Goal: Information Seeking & Learning: Learn about a topic

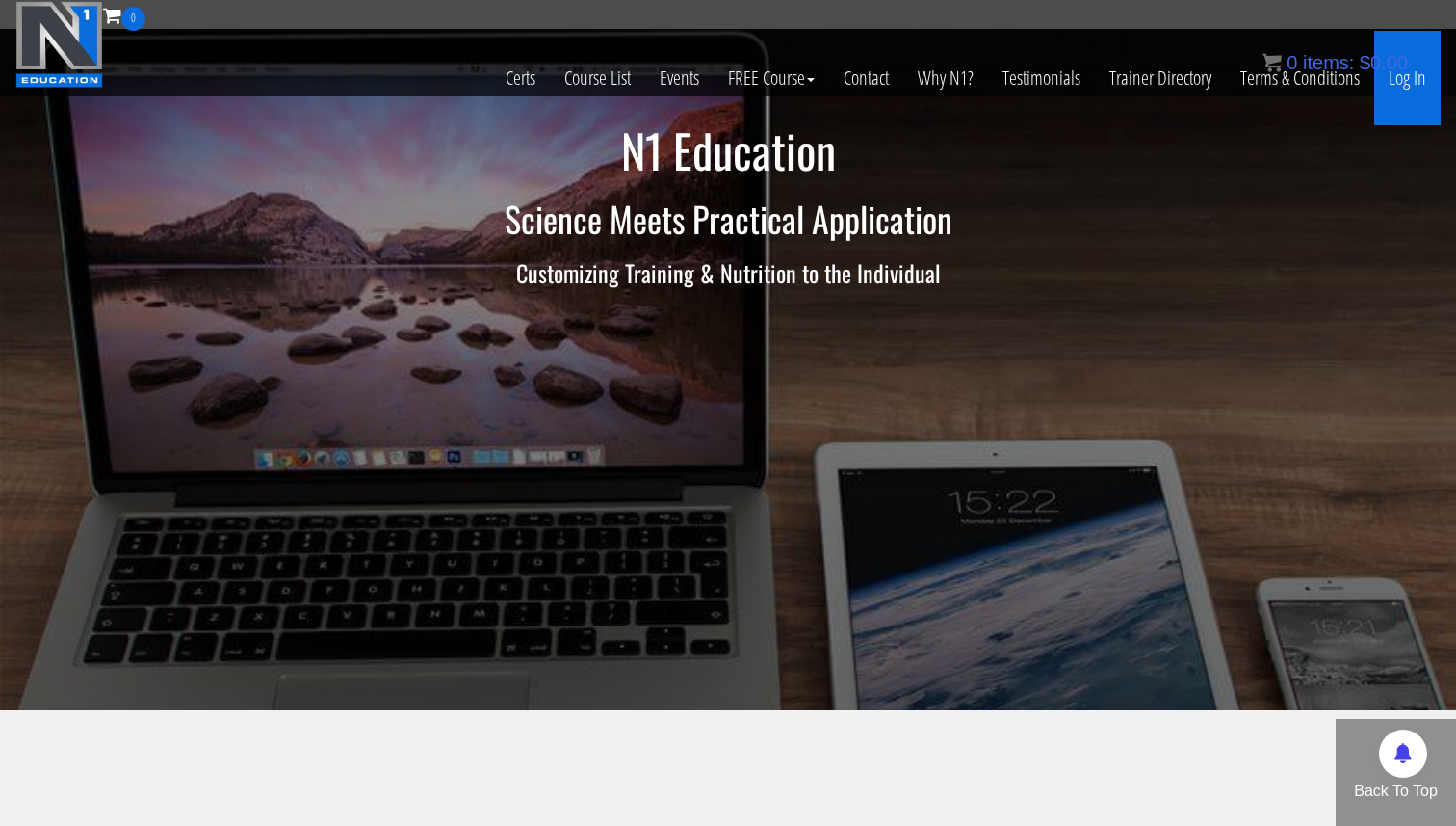
click at [1418, 79] on link "Log In" at bounding box center [1407, 78] width 66 height 95
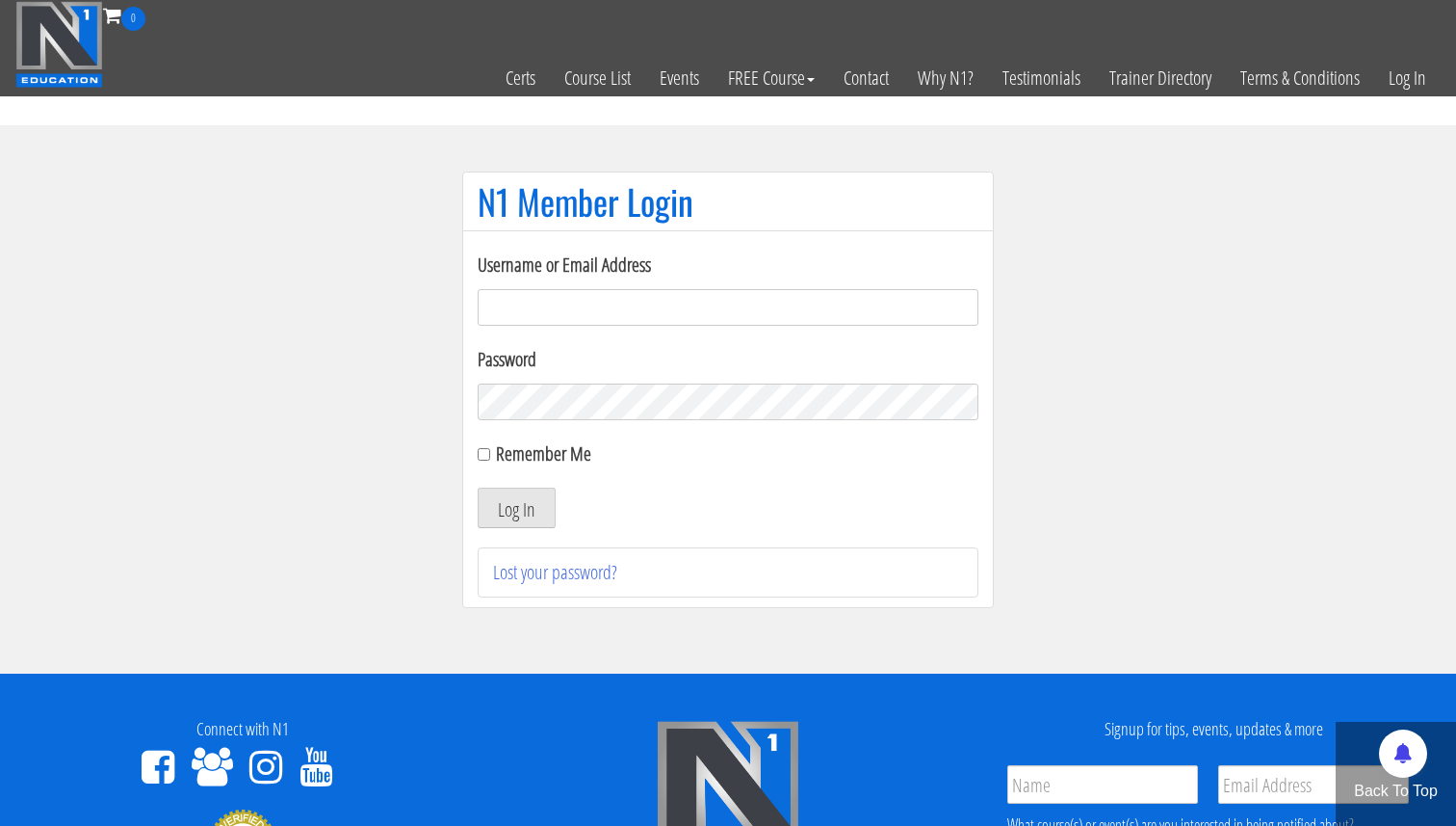
click at [712, 304] on input "Username or Email Address" at bounding box center [728, 307] width 500 height 36
type input "[EMAIL_ADDRESS][DOMAIN_NAME]"
click at [534, 506] on button "Log In" at bounding box center [517, 507] width 78 height 40
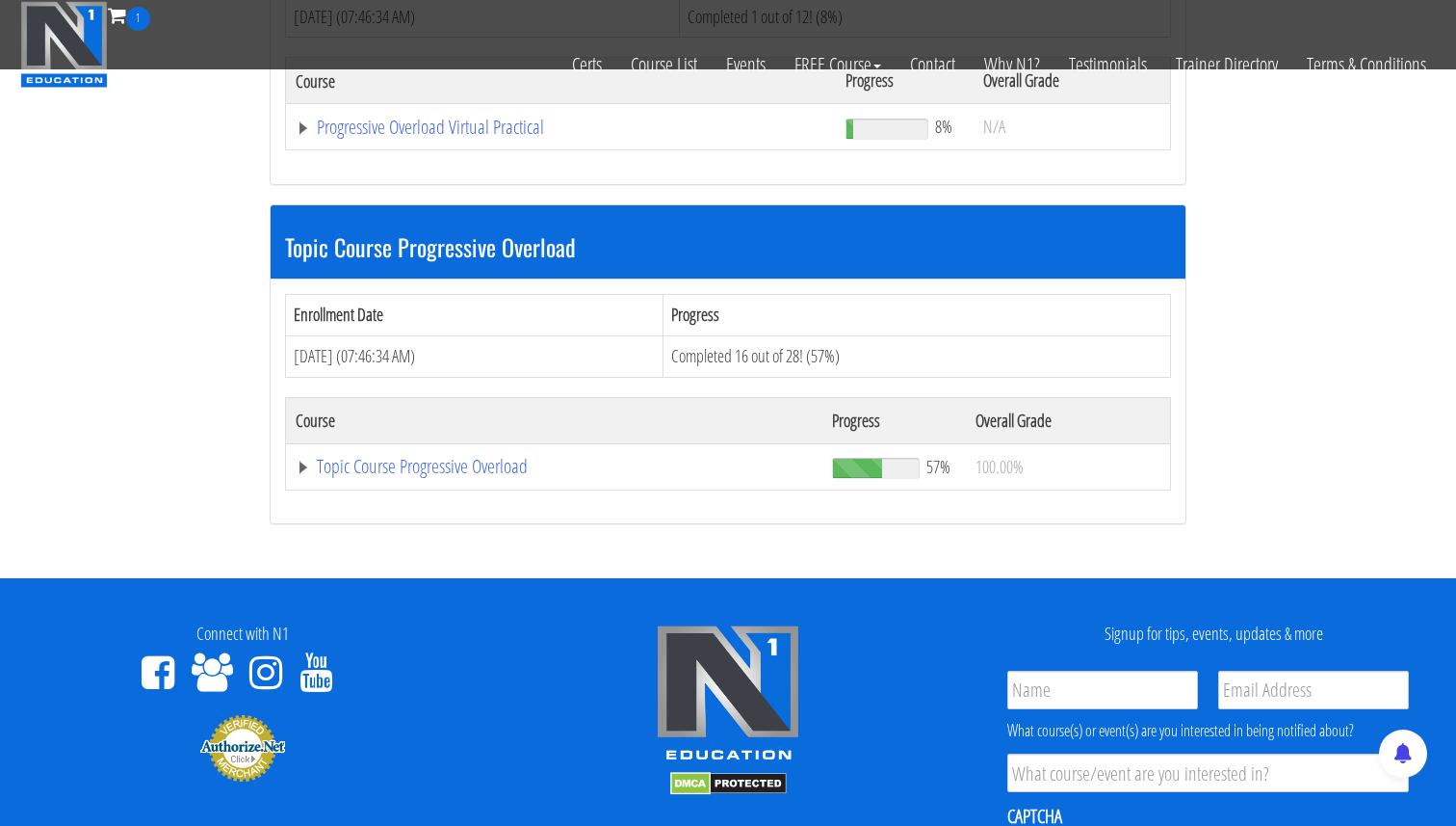
scroll to position [426, 0]
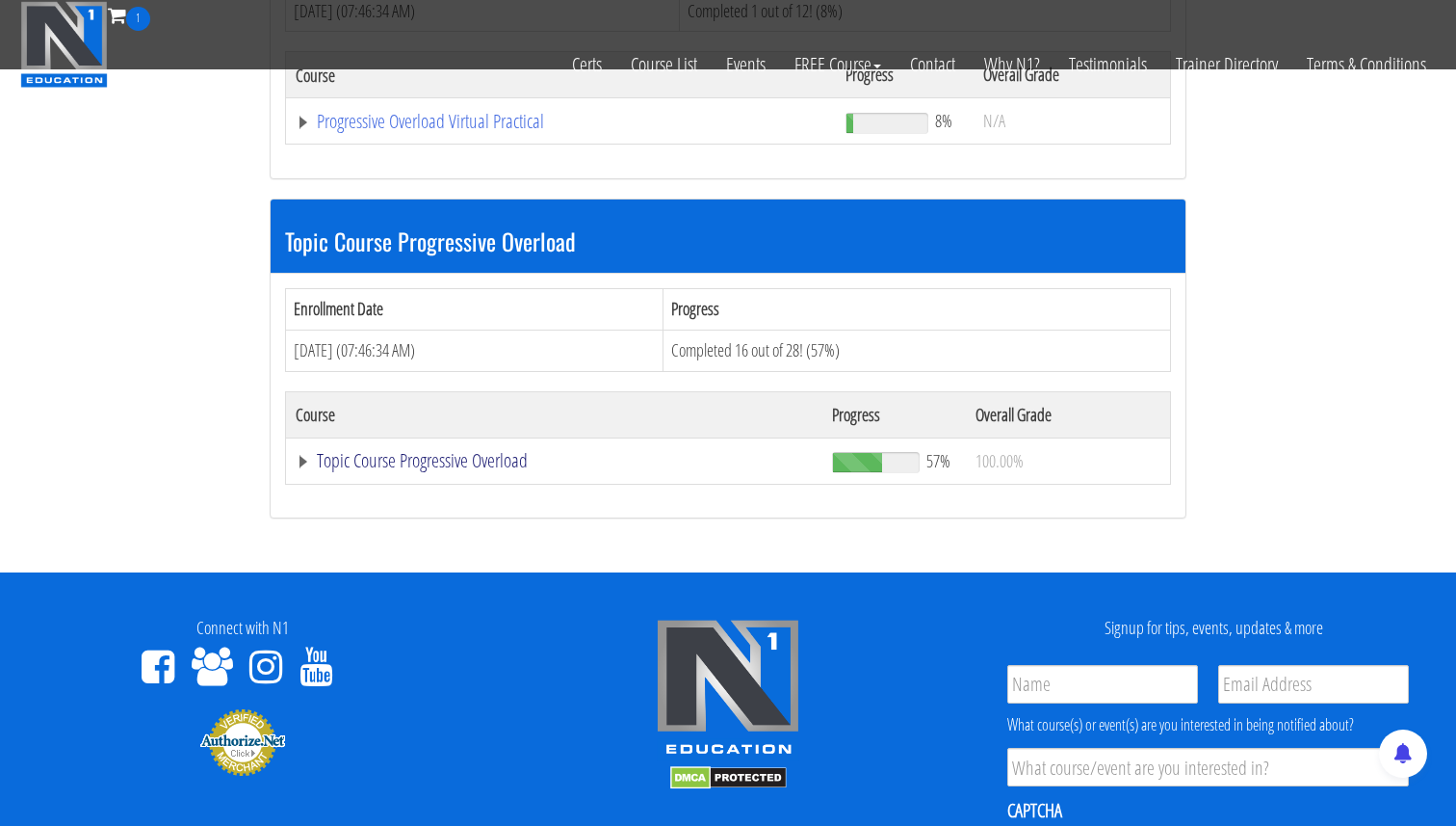
click at [420, 461] on link "Topic Course Progressive Overload" at bounding box center [554, 460] width 517 height 20
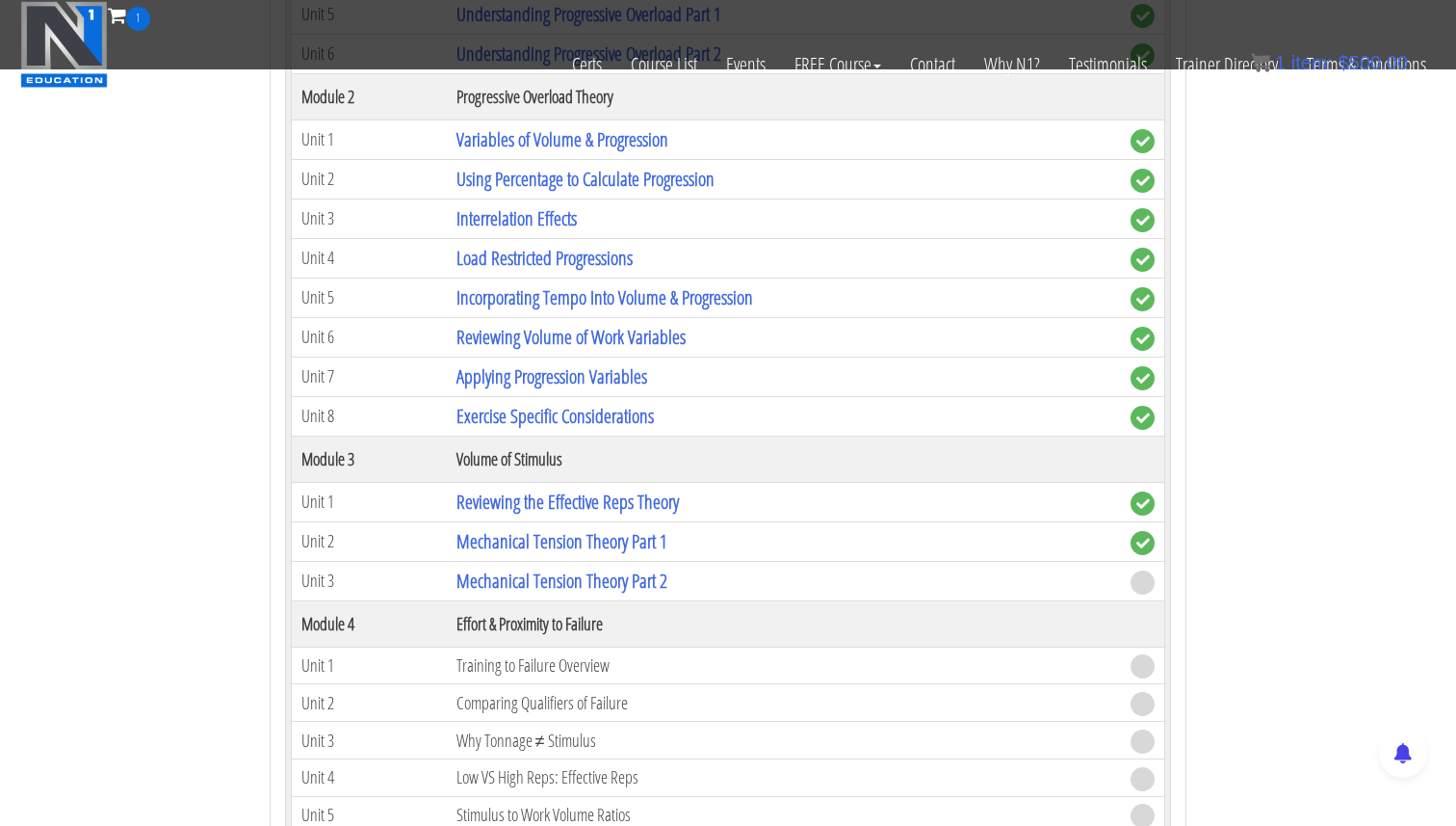
scroll to position [1355, 0]
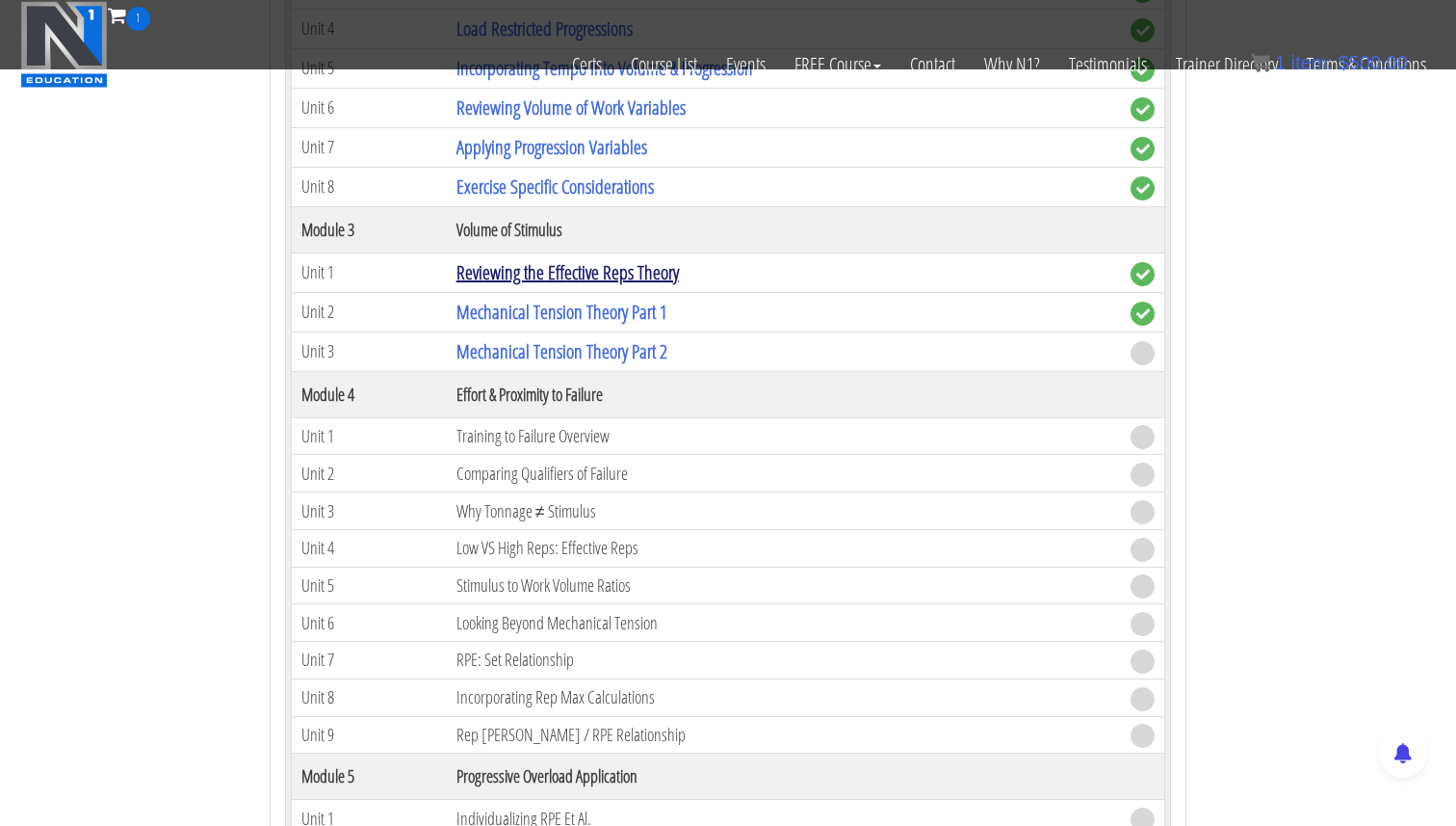
click at [571, 263] on link "Reviewing the Effective Reps Theory" at bounding box center [568, 272] width 223 height 26
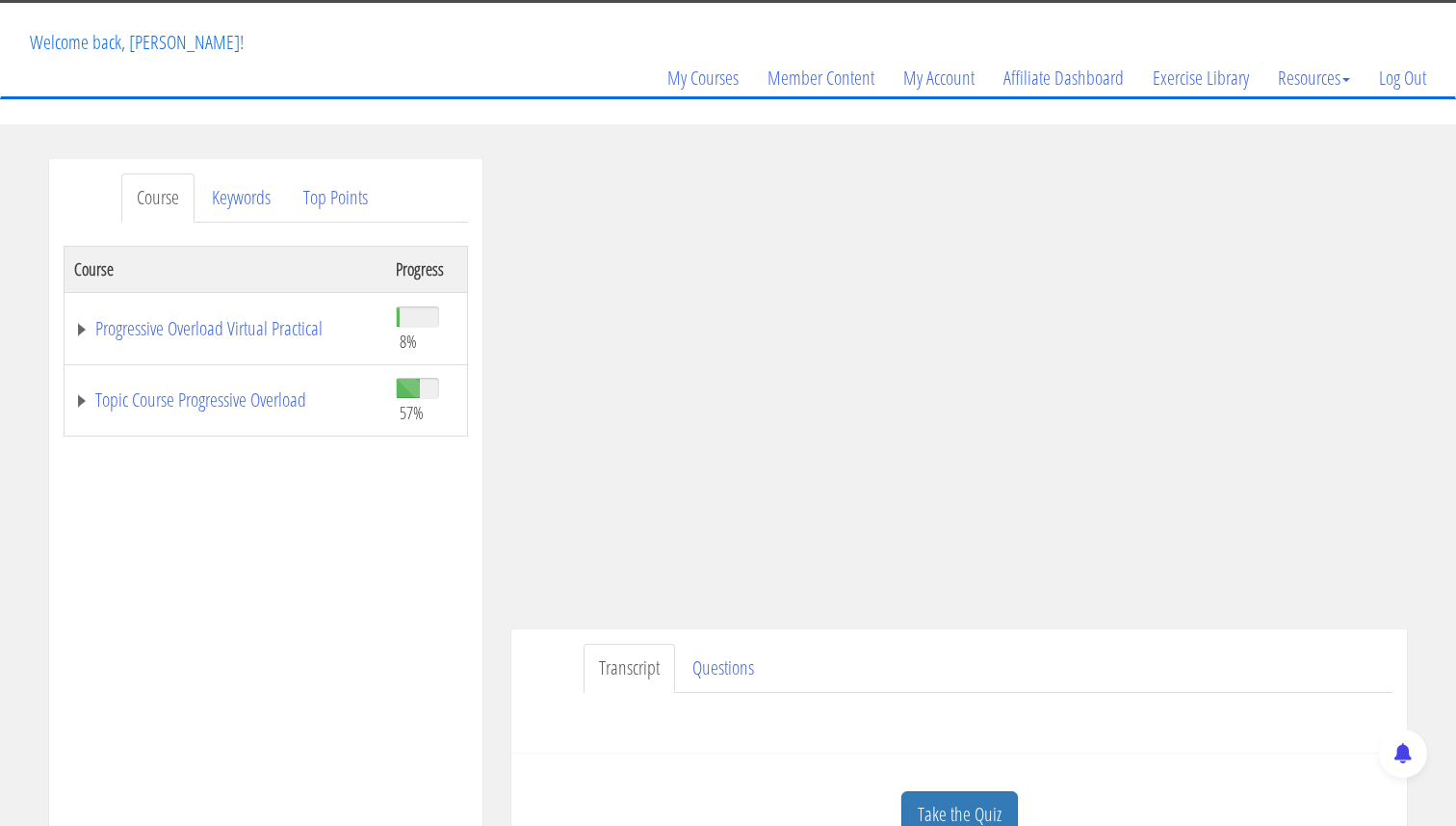
scroll to position [102, 0]
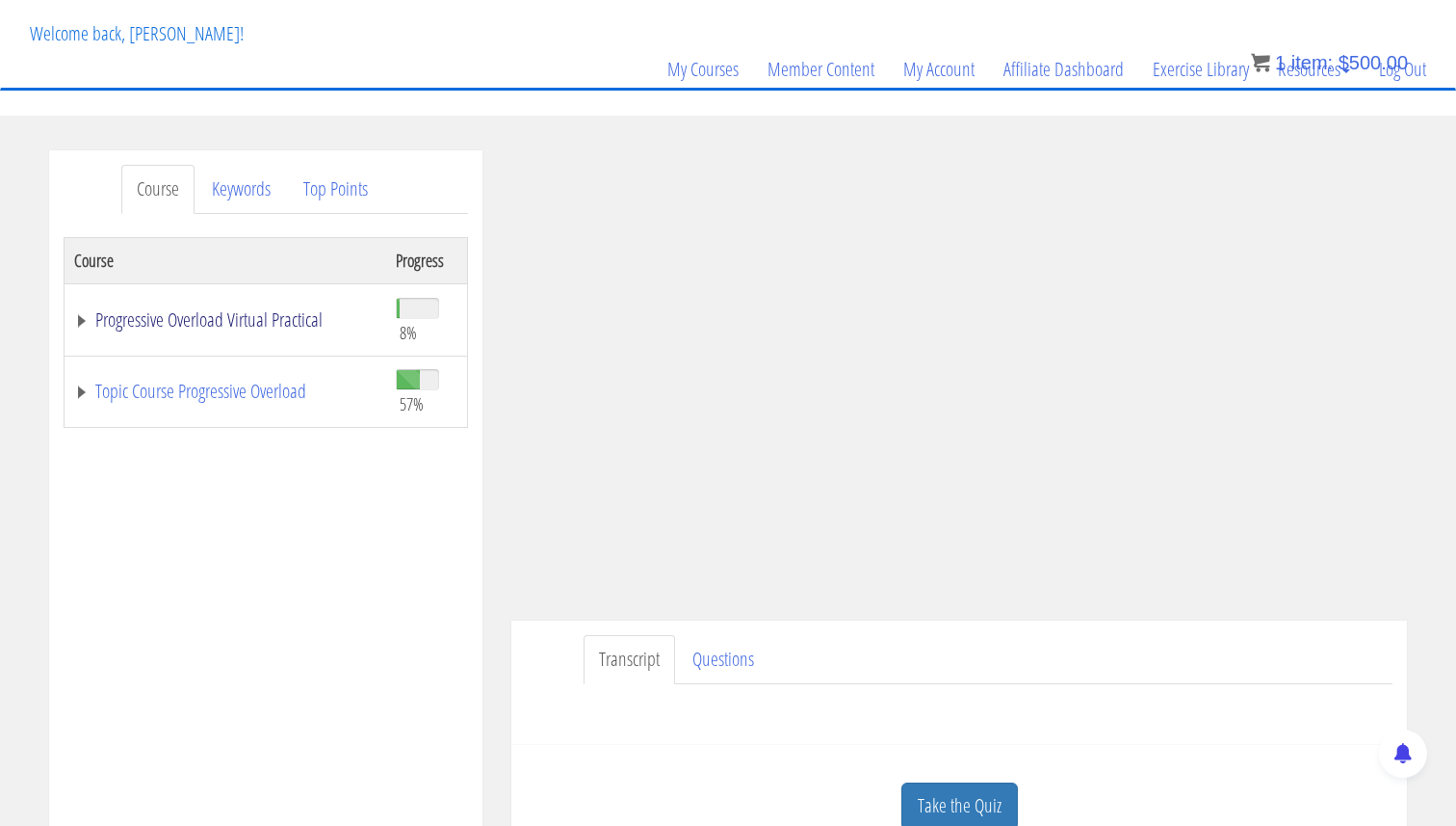
click at [81, 322] on link "Progressive Overload Virtual Practical" at bounding box center [225, 320] width 302 height 20
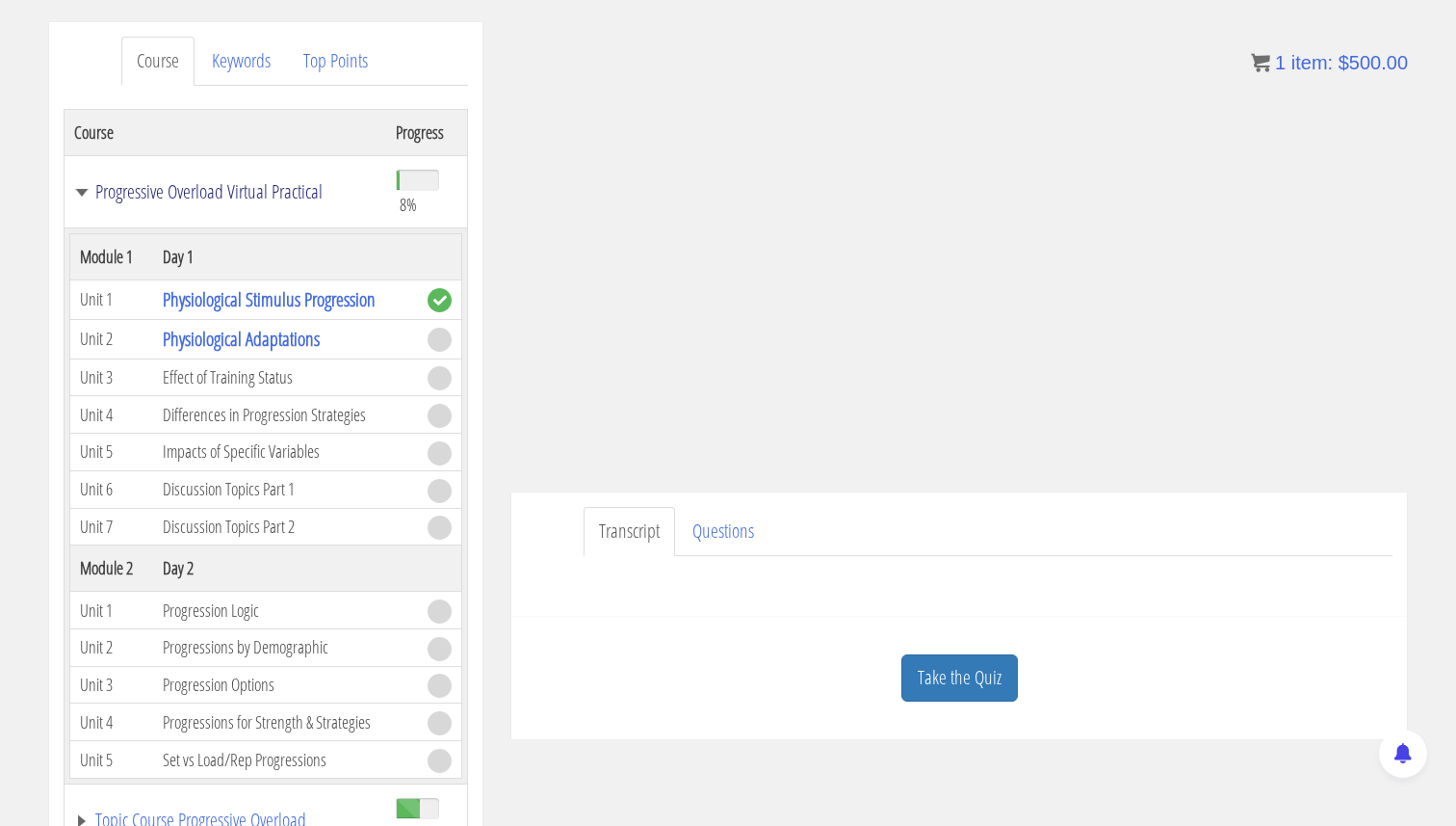
scroll to position [210, 0]
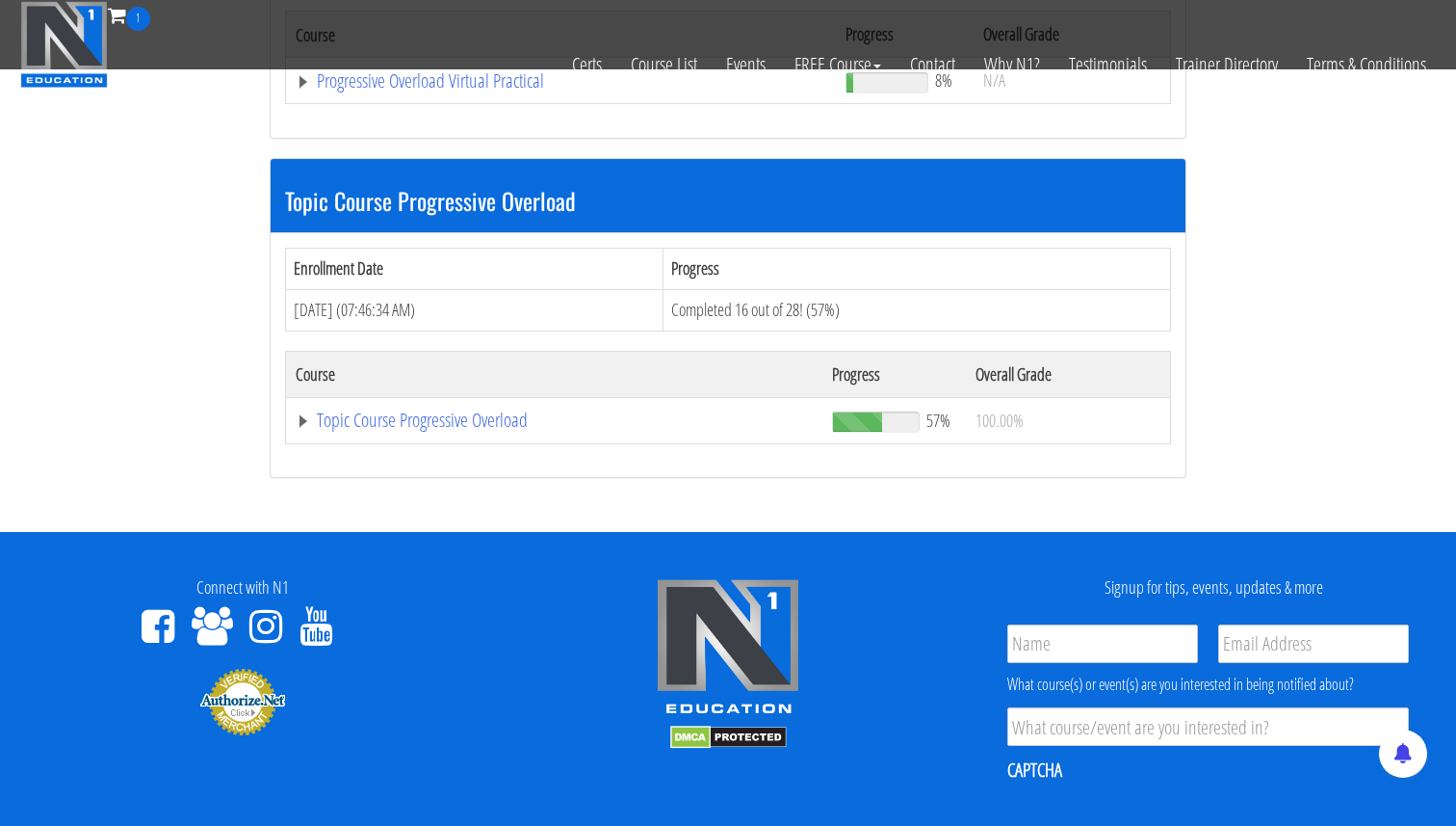
scroll to position [377, 0]
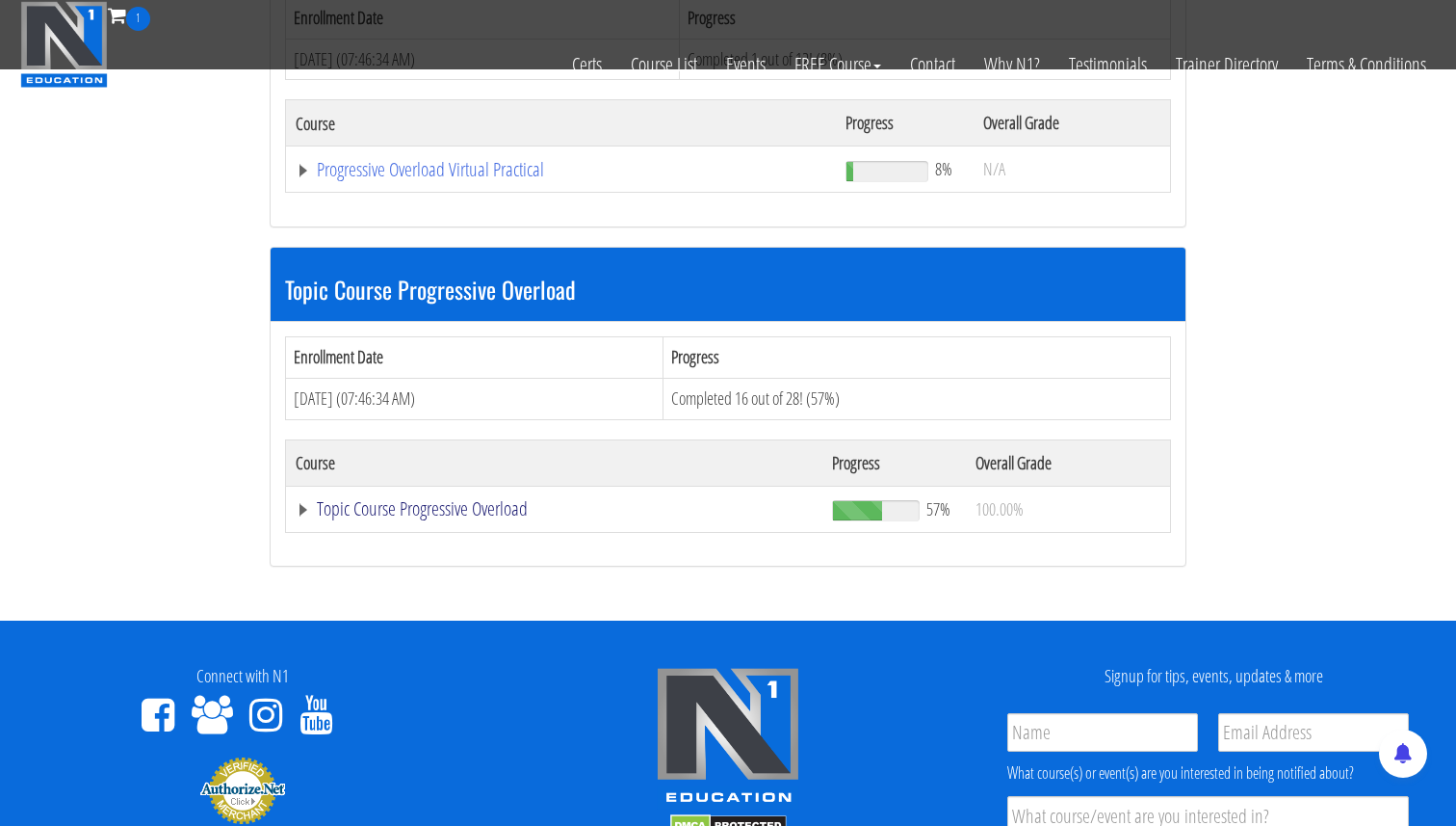
click at [302, 502] on link "Topic Course Progressive Overload" at bounding box center [554, 508] width 517 height 20
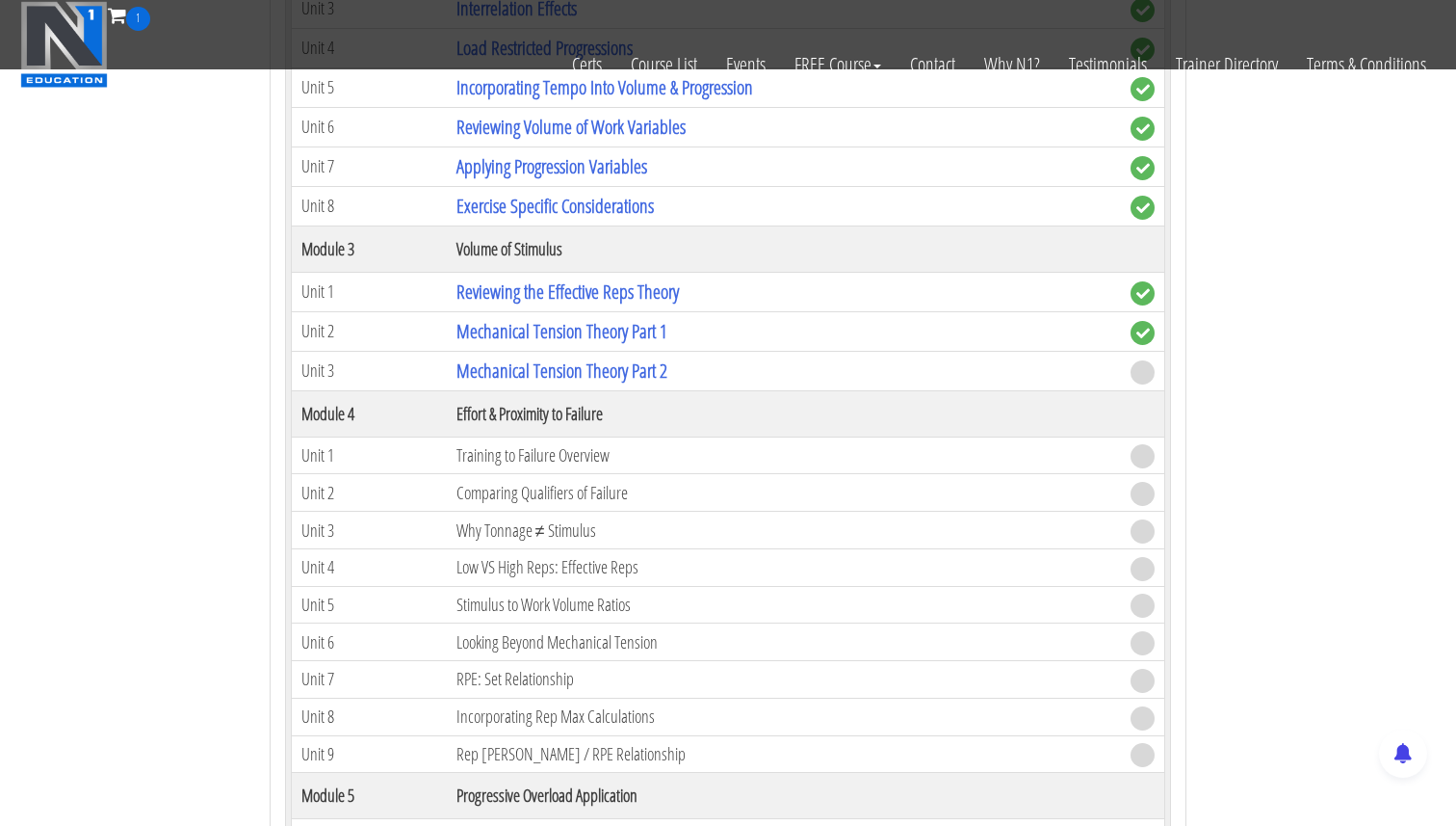
scroll to position [1366, 0]
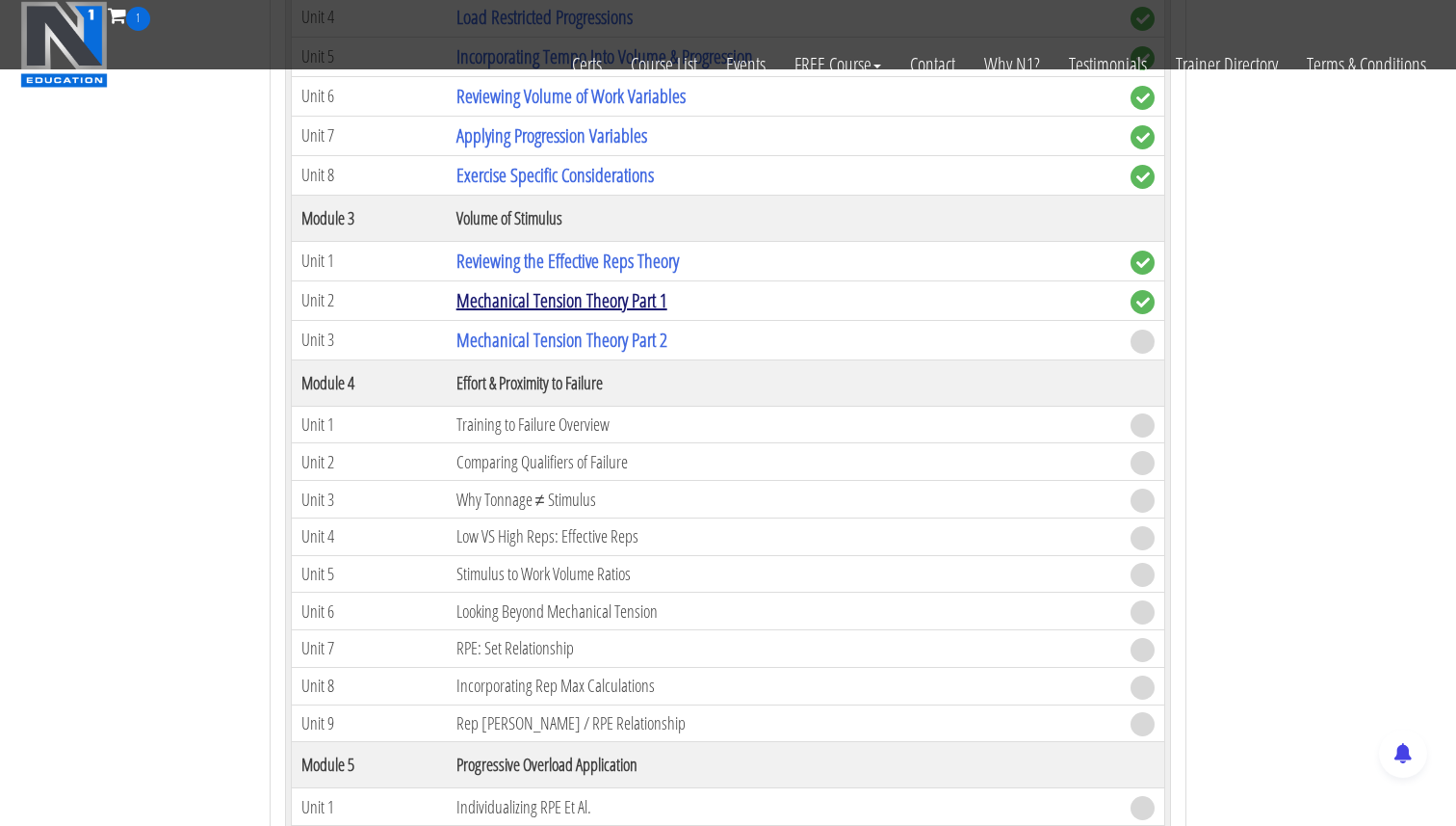
click at [520, 307] on link "Mechanical Tension Theory Part 1" at bounding box center [562, 300] width 211 height 26
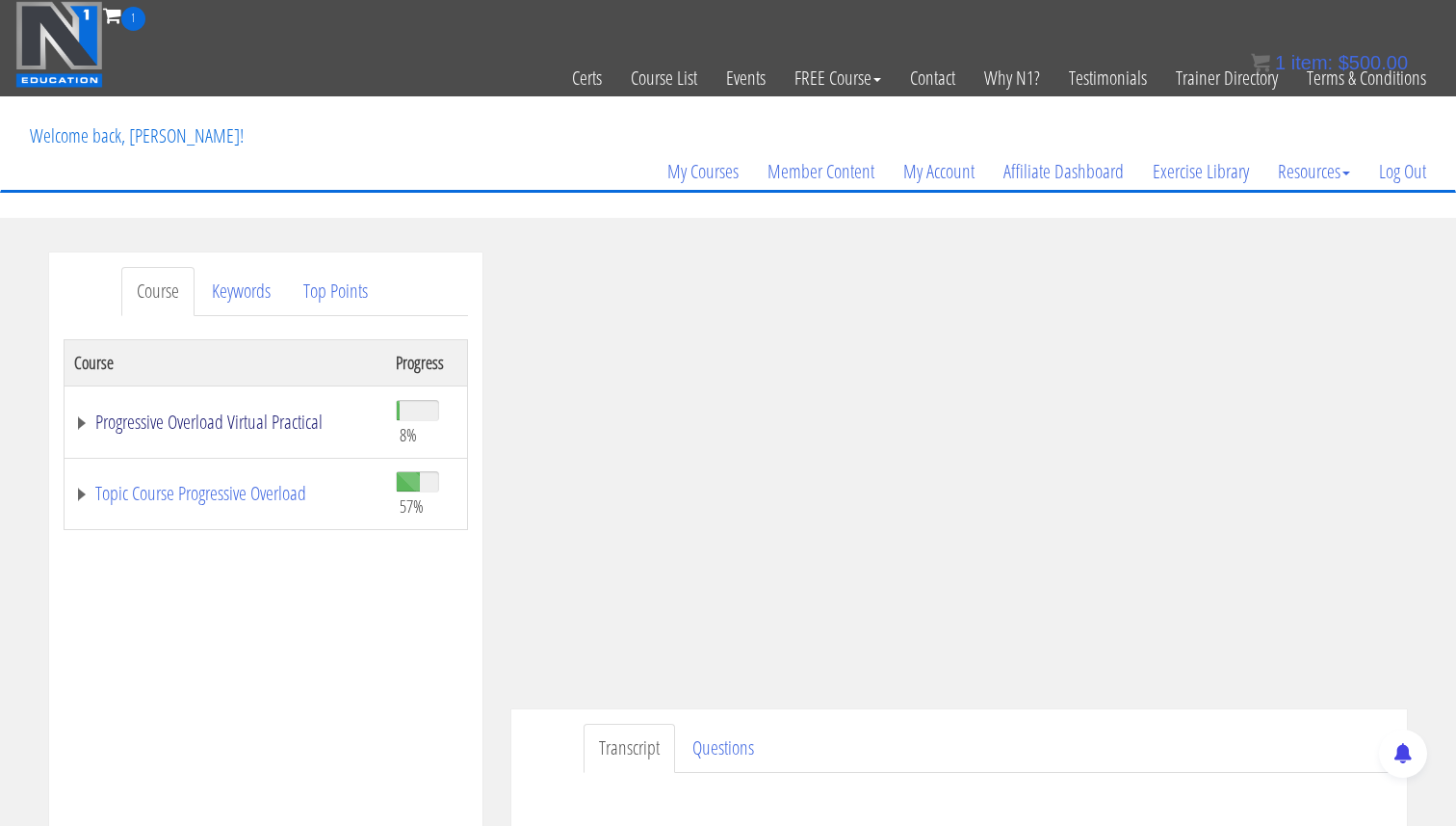
click at [83, 421] on link "Progressive Overload Virtual Practical" at bounding box center [225, 422] width 302 height 20
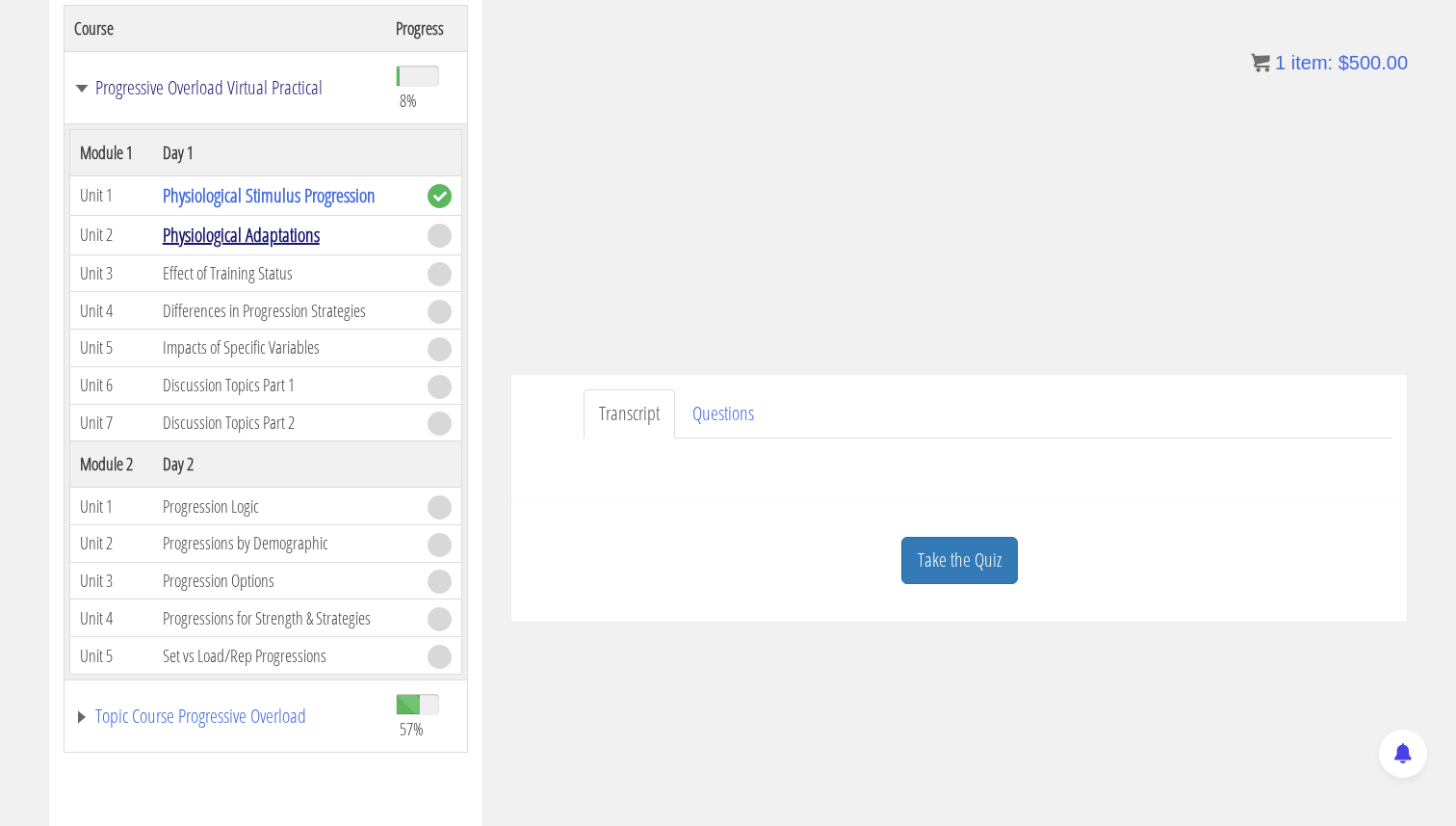
scroll to position [341, 0]
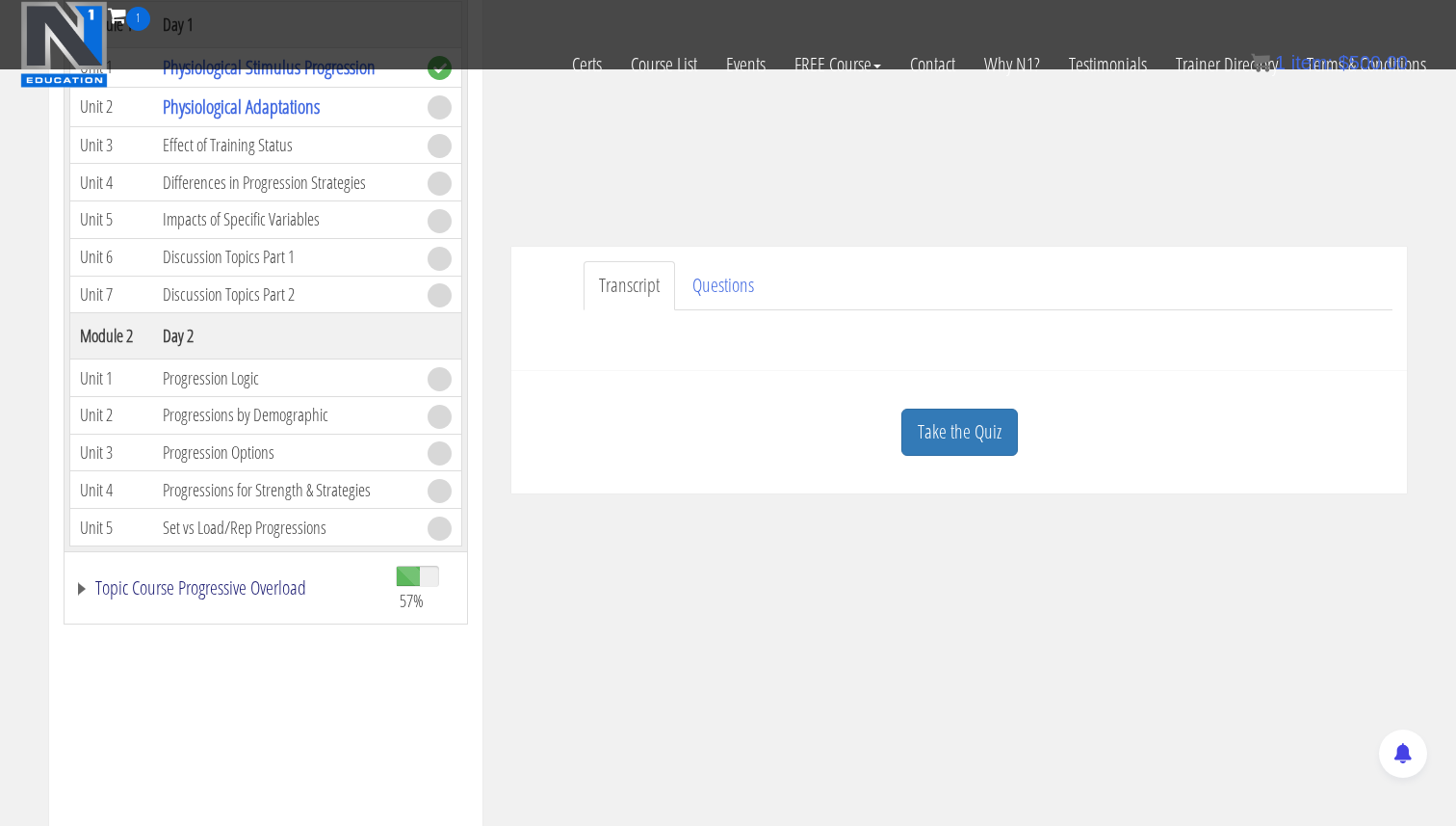
click at [84, 590] on link "Topic Course Progressive Overload" at bounding box center [225, 587] width 302 height 20
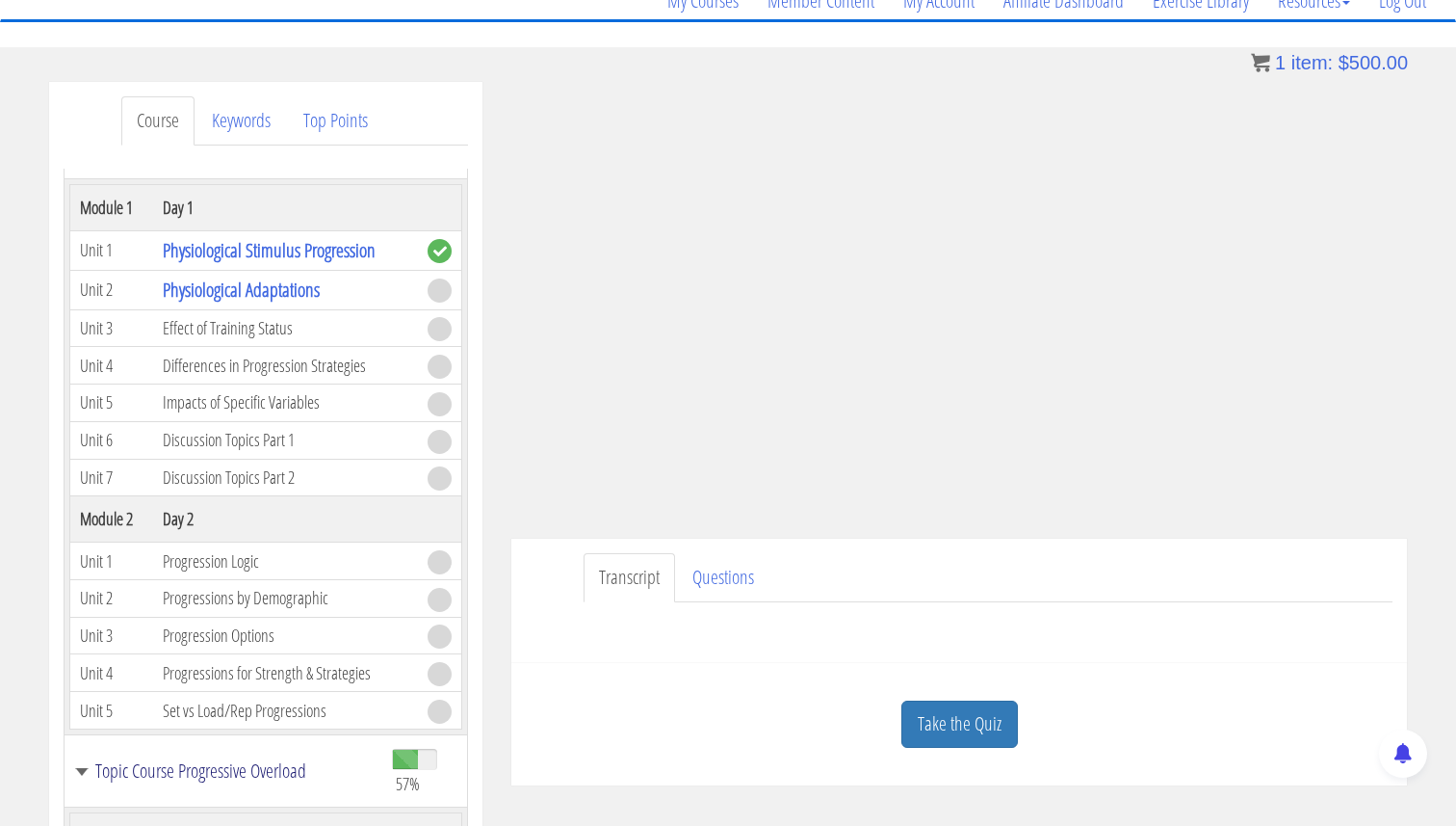
scroll to position [156, 0]
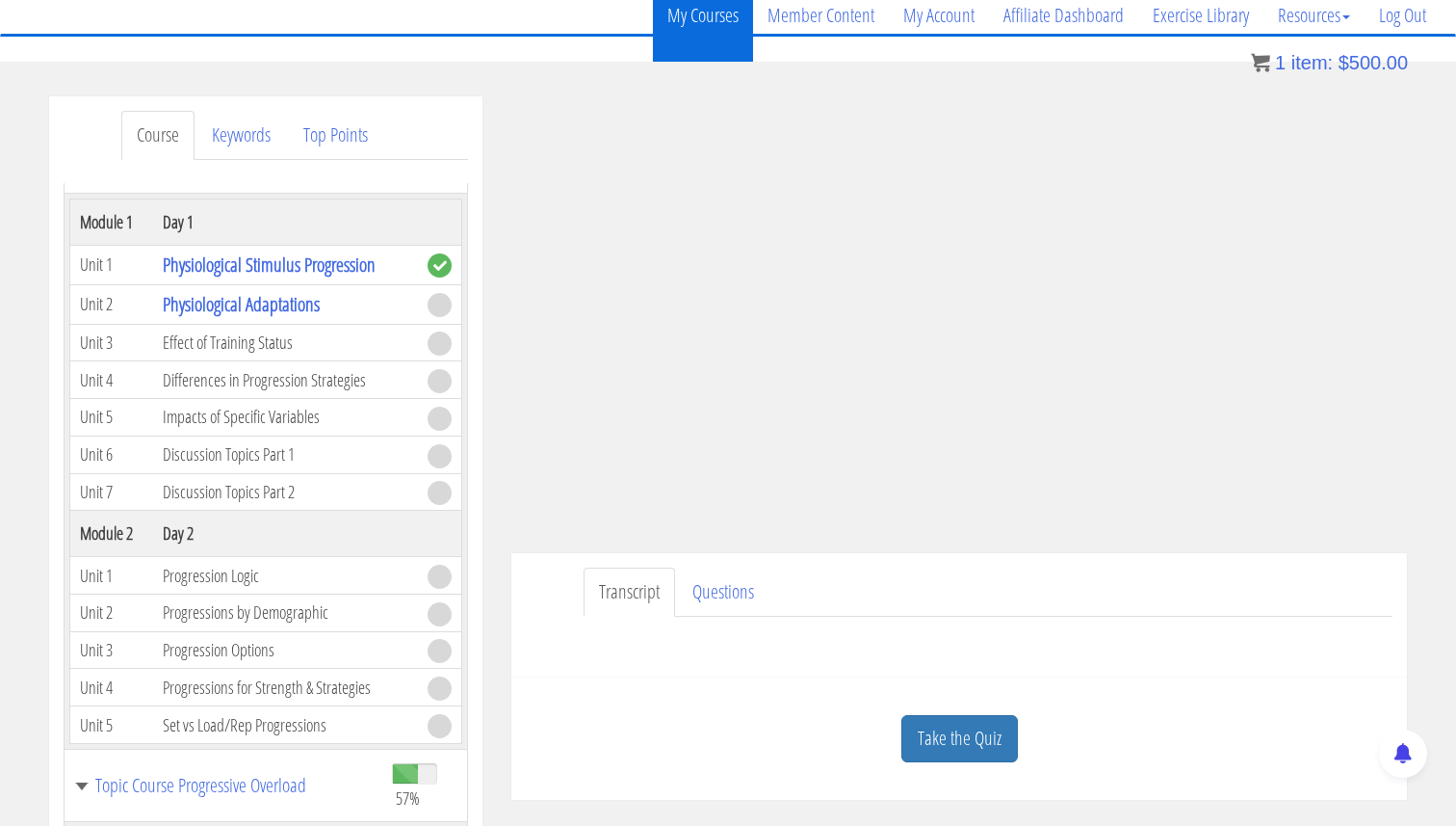
click at [664, 31] on link "My Courses" at bounding box center [703, 15] width 100 height 93
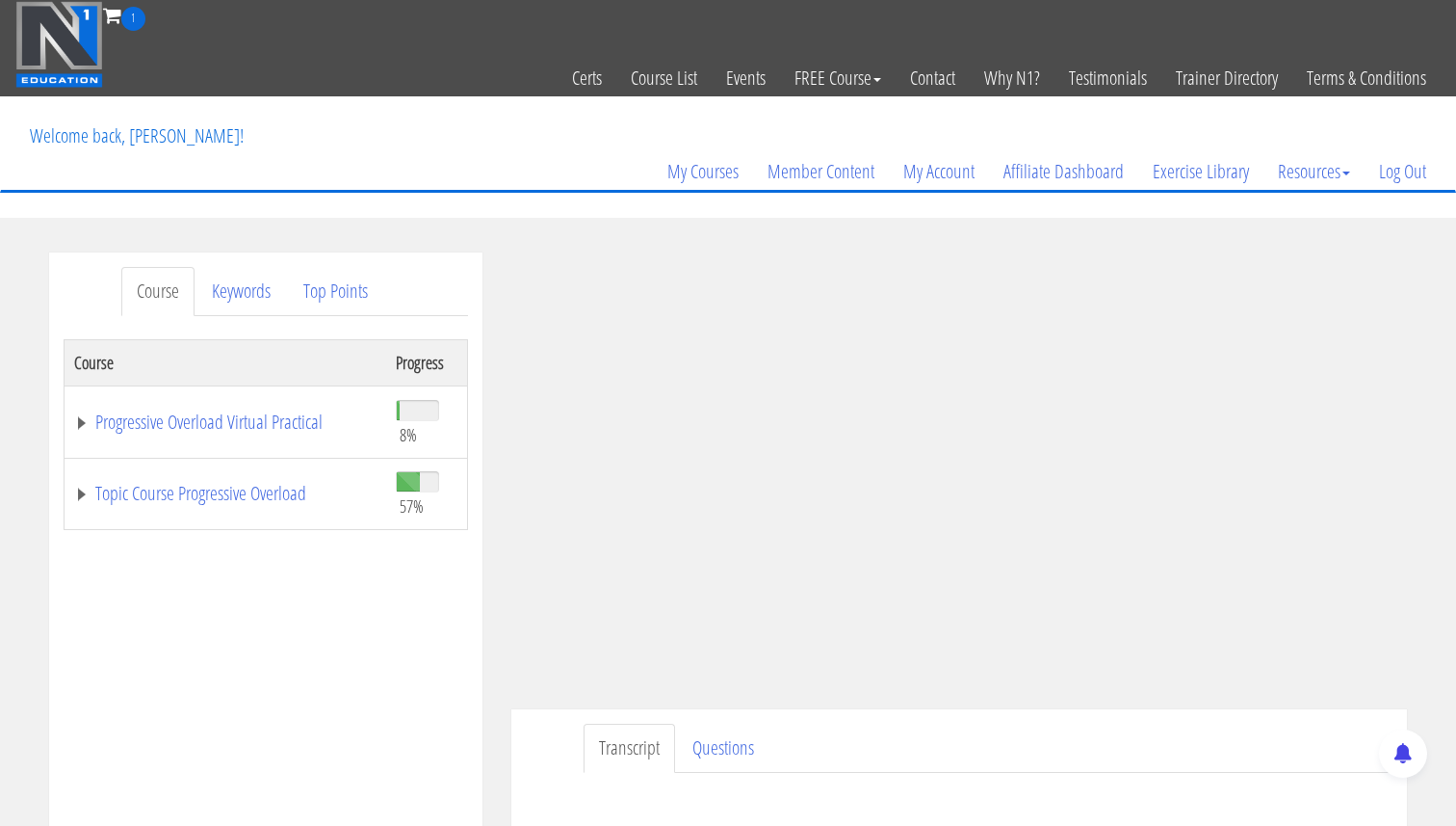
click at [133, 24] on span "1" at bounding box center [133, 19] width 24 height 24
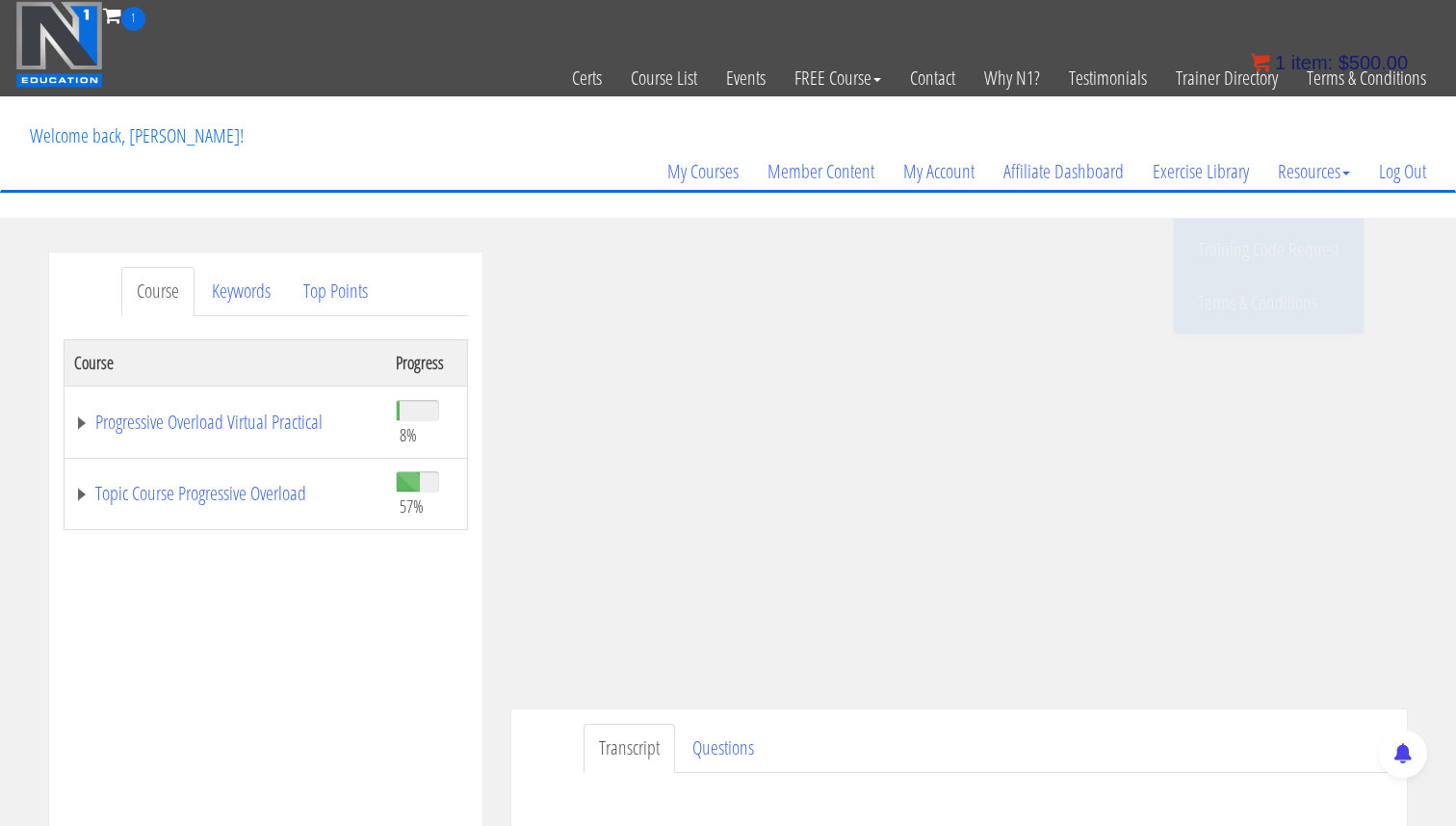
click at [1311, 59] on span "item:" at bounding box center [1312, 63] width 41 height 22
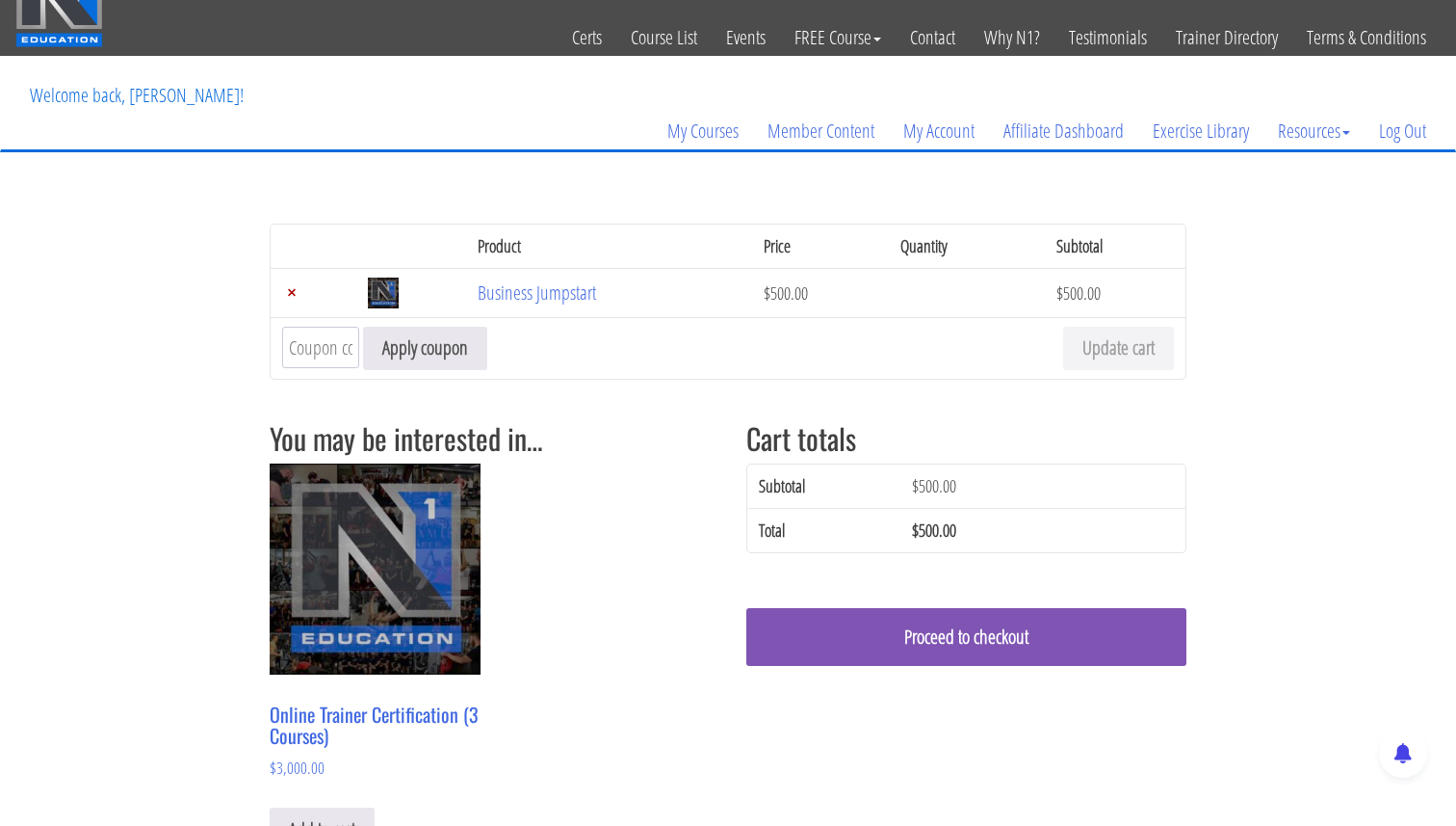
scroll to position [28, 0]
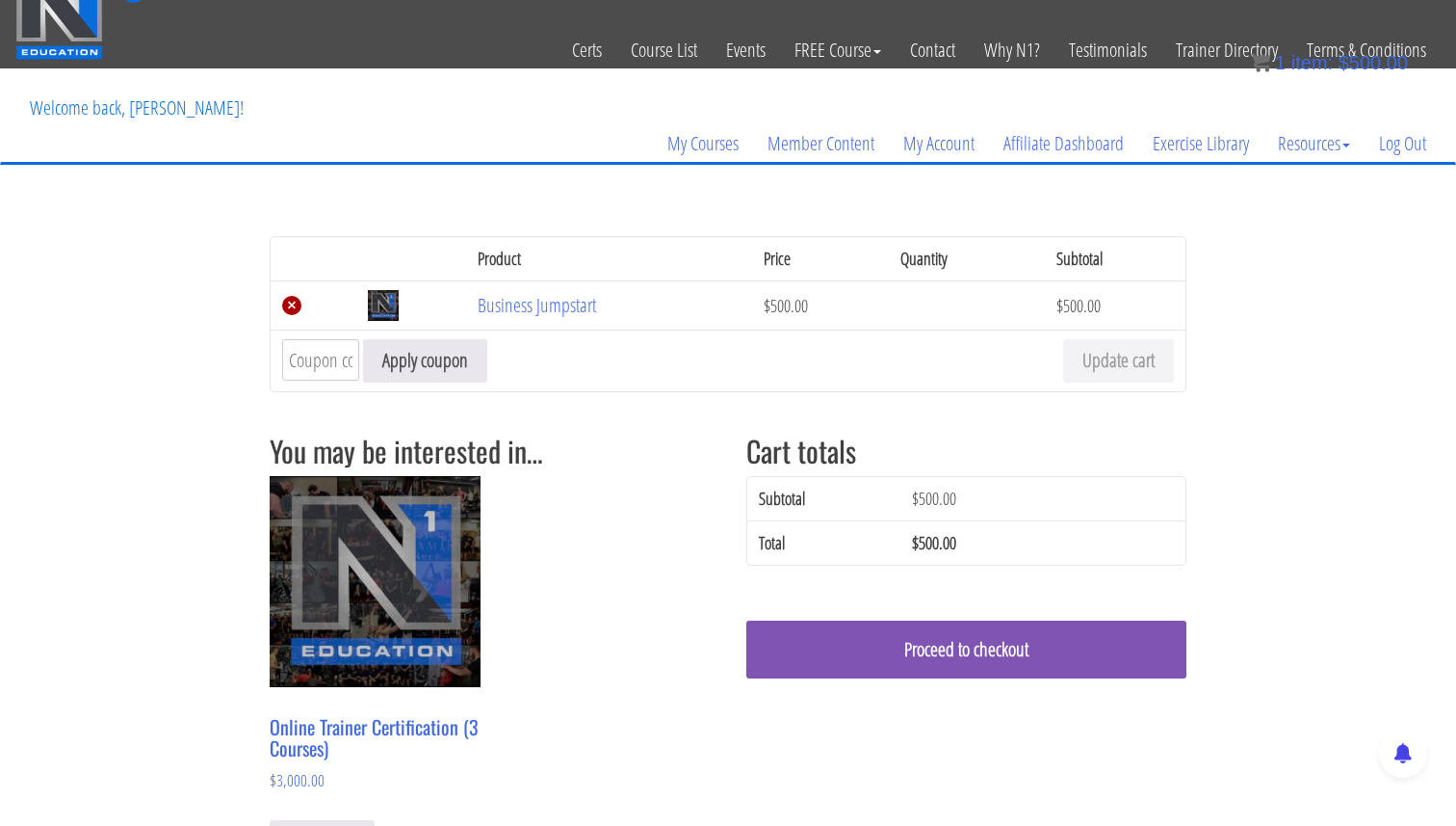
click at [287, 314] on link "×" at bounding box center [292, 306] width 20 height 20
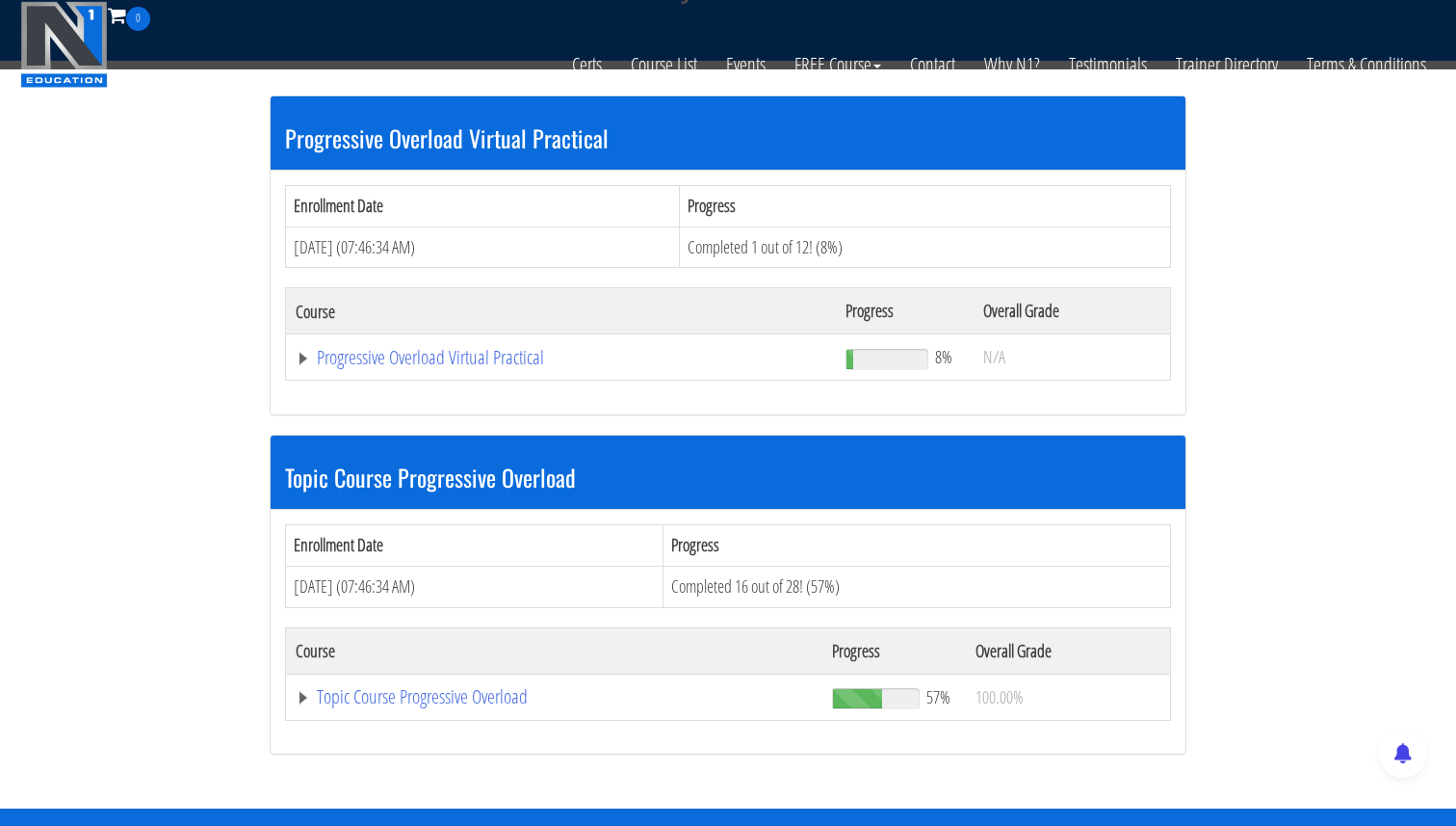
scroll to position [464, 0]
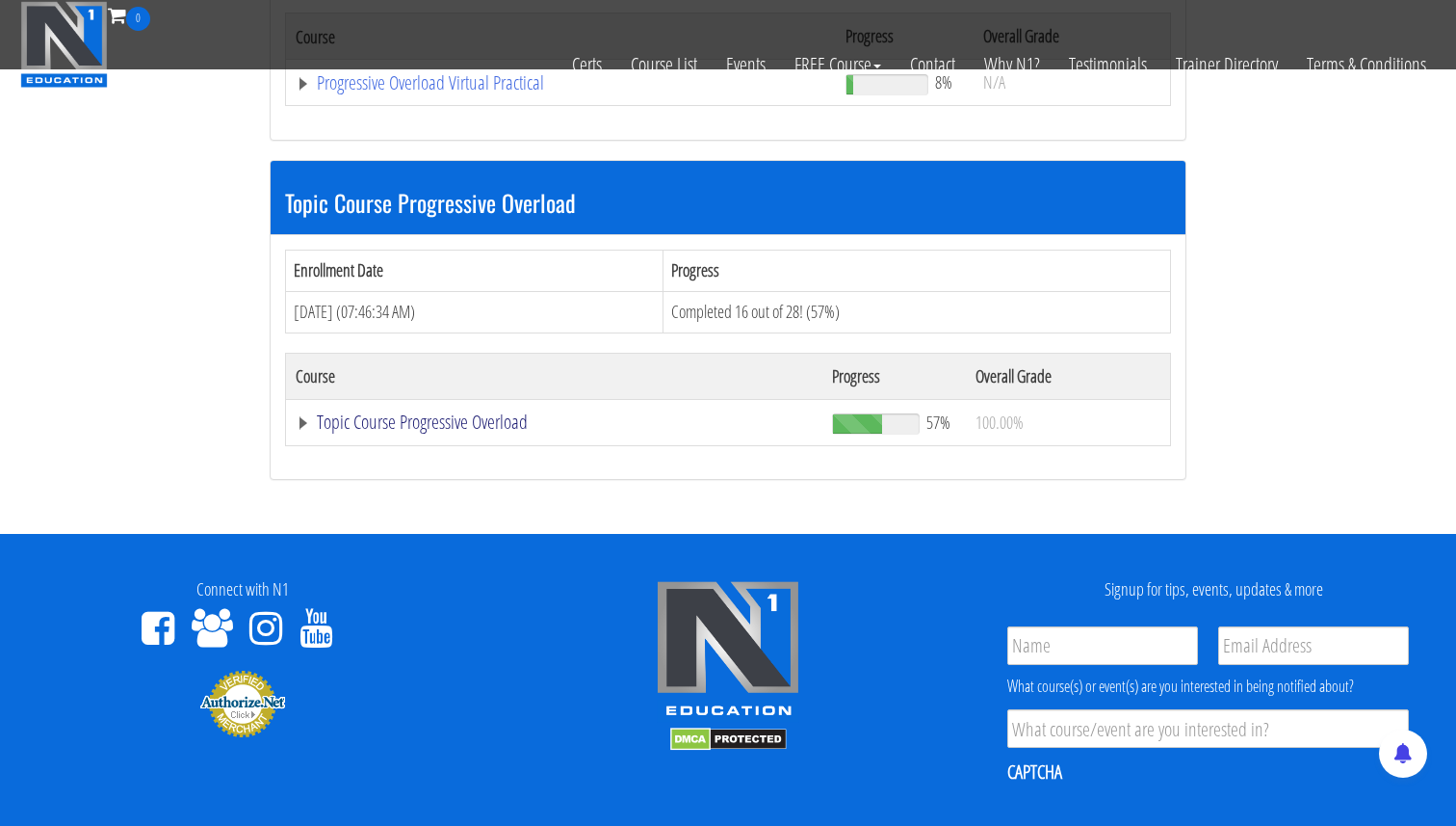
click at [308, 420] on link "Topic Course Progressive Overload" at bounding box center [554, 422] width 517 height 20
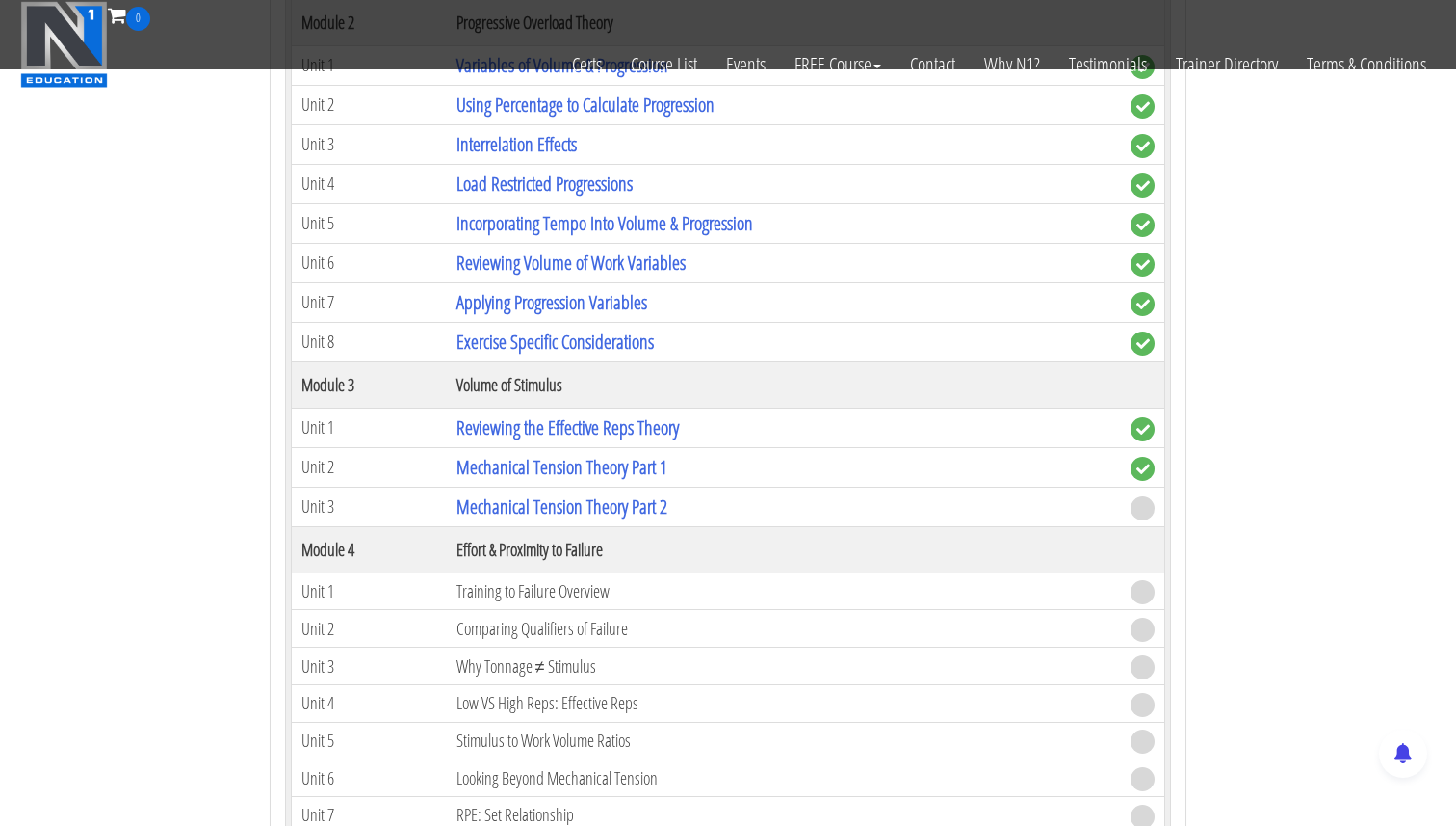
scroll to position [1412, 0]
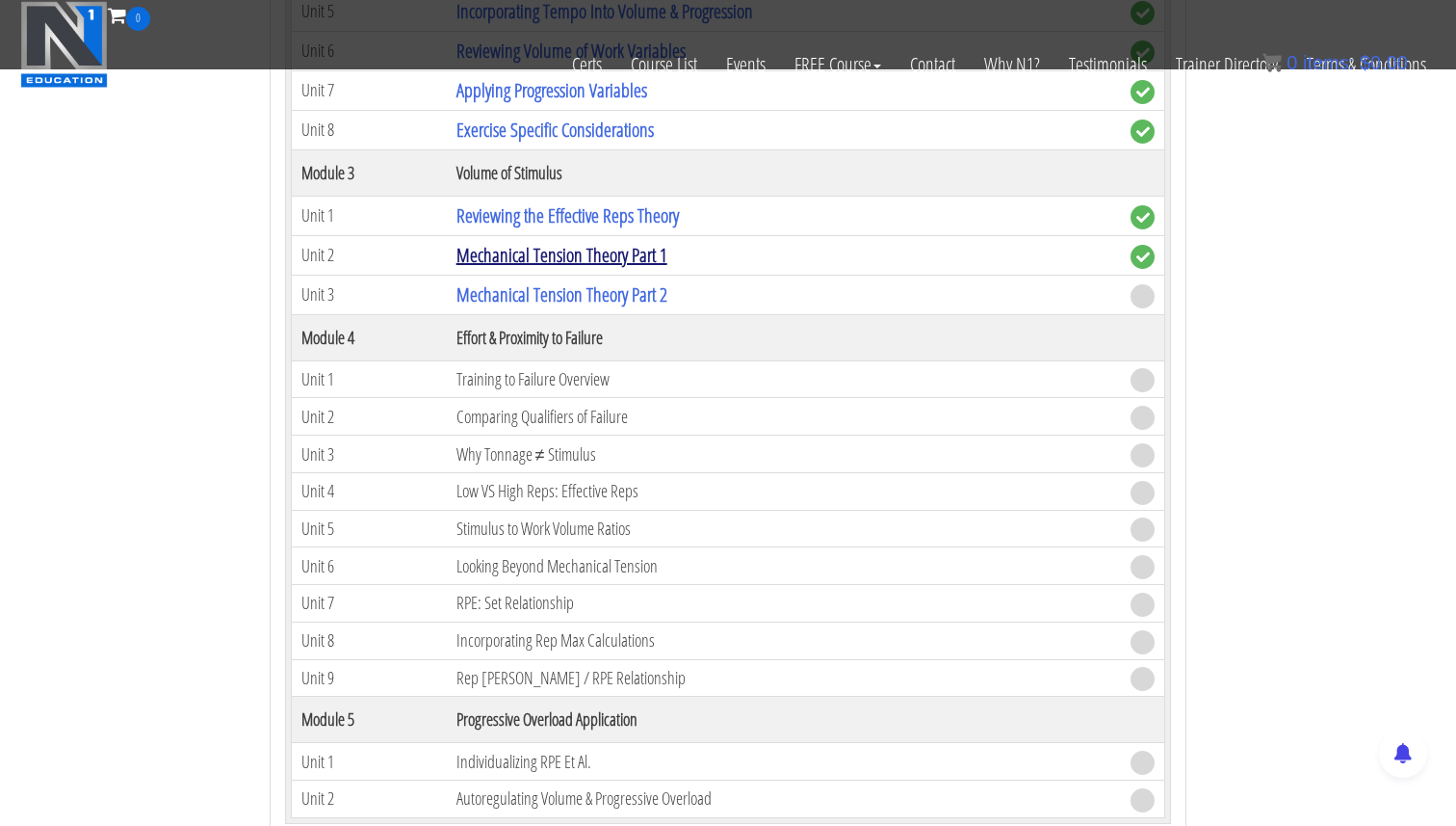
click at [578, 261] on link "Mechanical Tension Theory Part 1" at bounding box center [562, 254] width 211 height 26
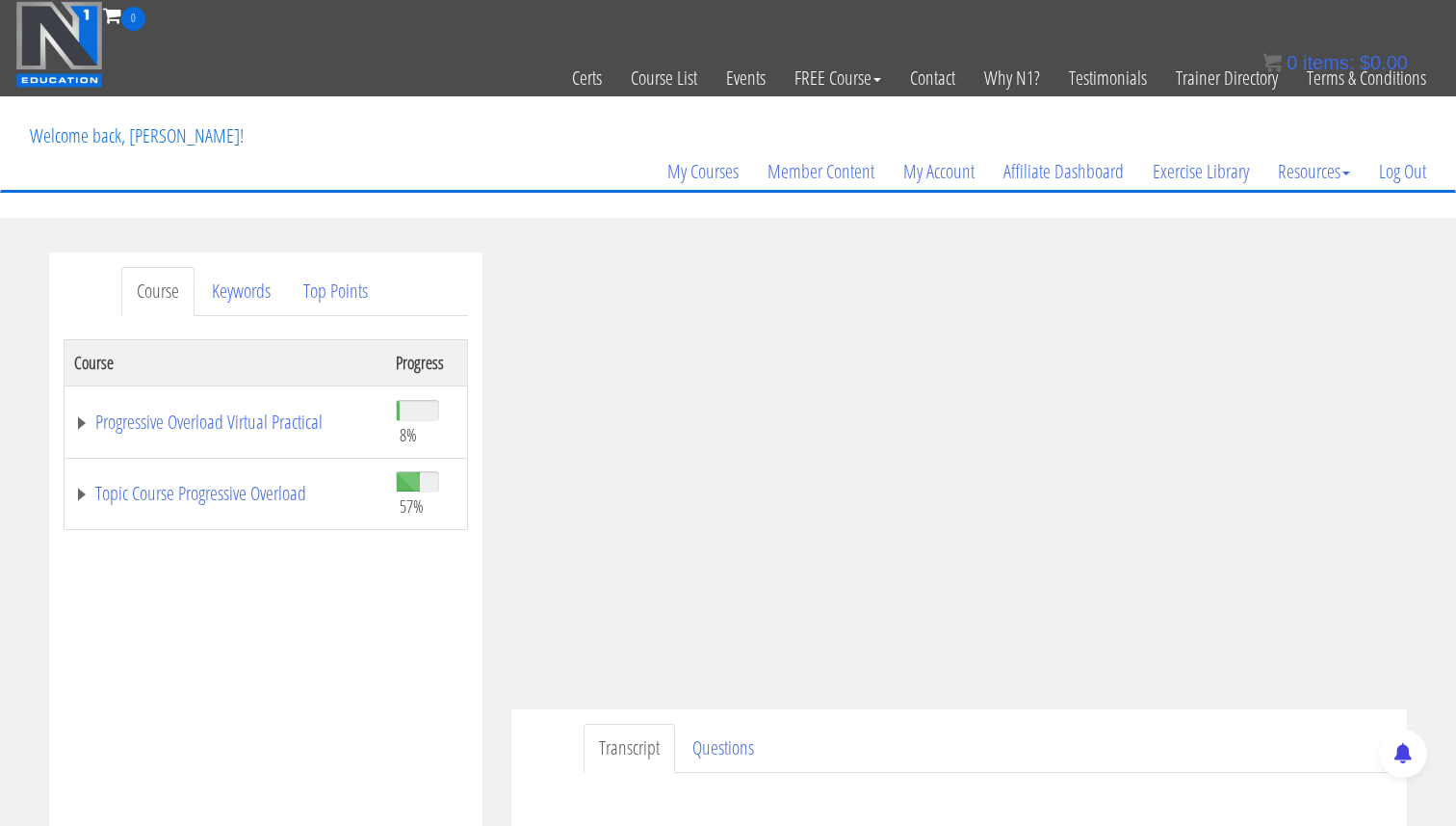
click at [1418, 274] on div "Fiorella Mauriziano academy@physica.cl 2025-10-09 190.215.0.217 Transcript Ques…" at bounding box center [960, 603] width 924 height 703
click at [82, 494] on link "Topic Course Progressive Overload" at bounding box center [225, 494] width 302 height 20
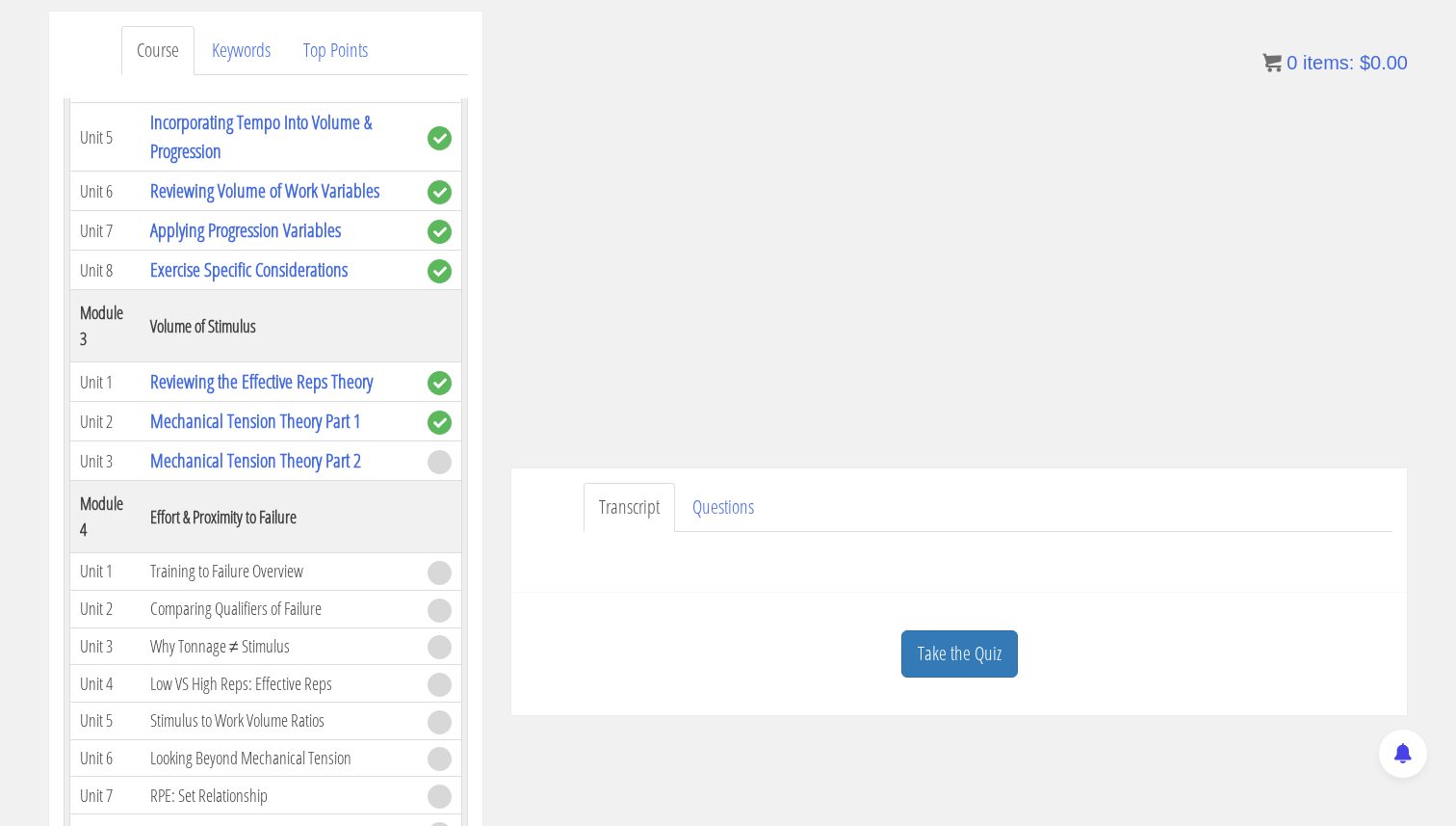
scroll to position [241, 0]
click at [984, 659] on link "Take the Quiz" at bounding box center [959, 653] width 116 height 47
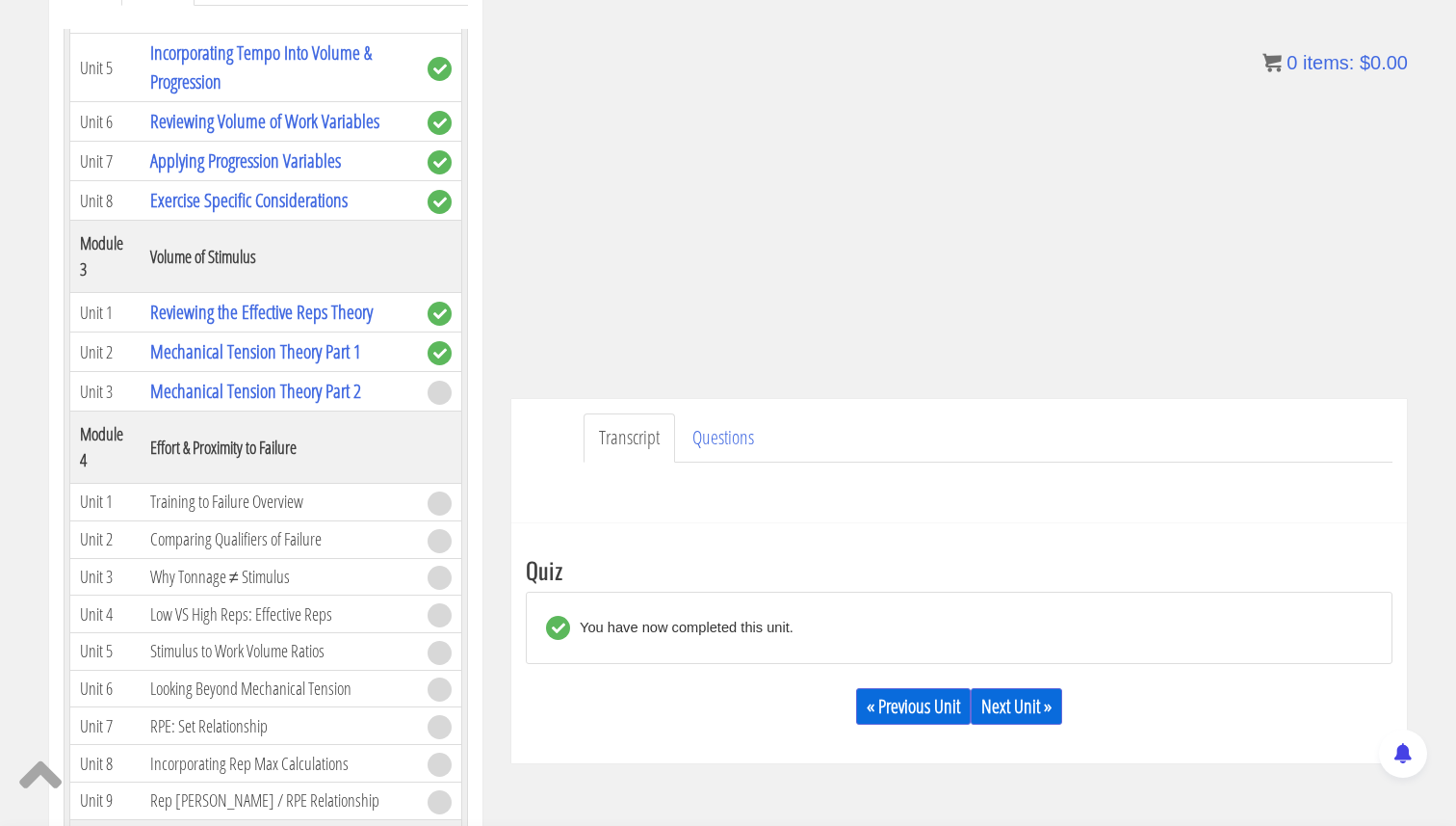
scroll to position [413, 0]
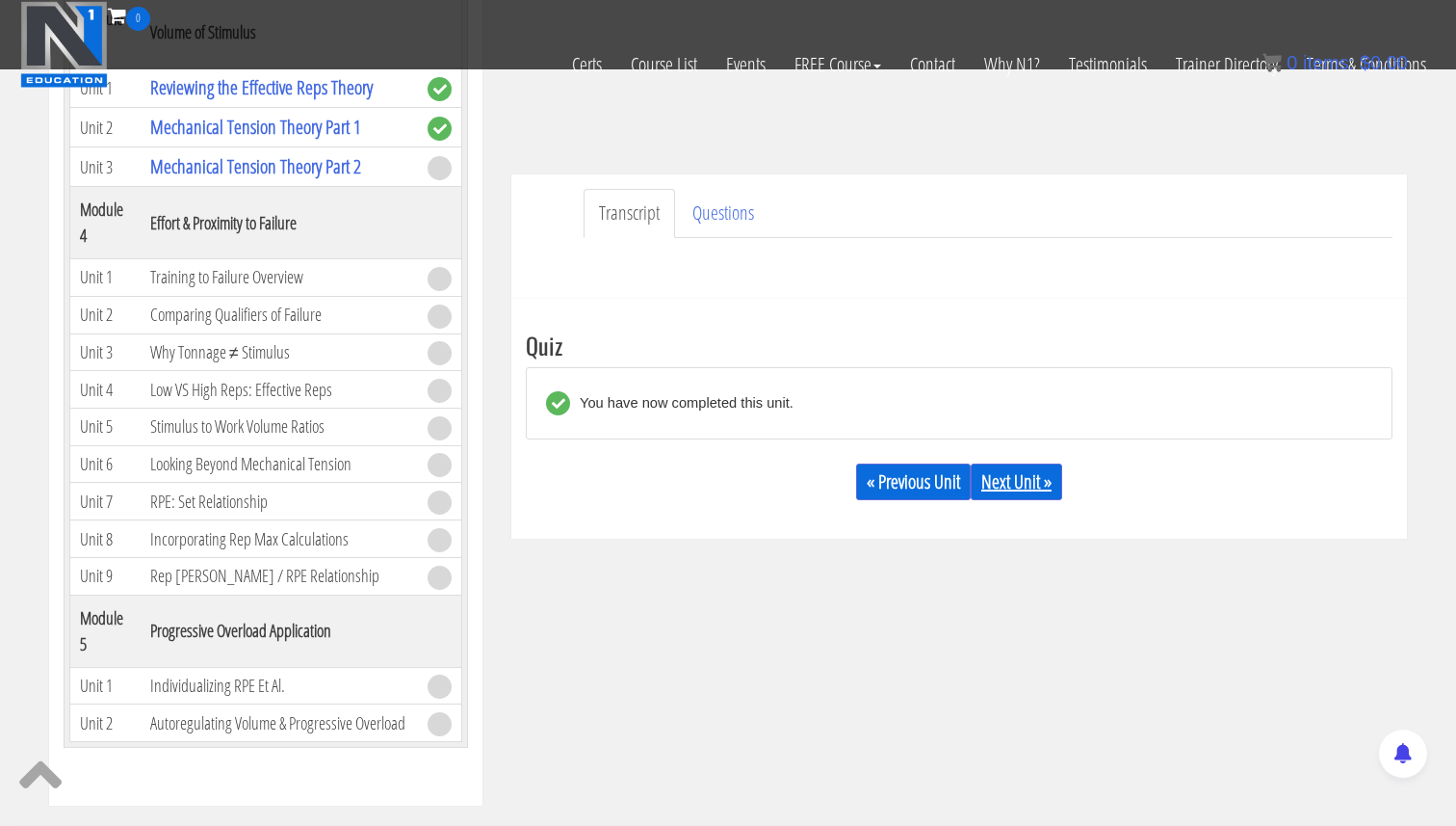
click at [1027, 494] on link "Next Unit »" at bounding box center [1016, 481] width 92 height 36
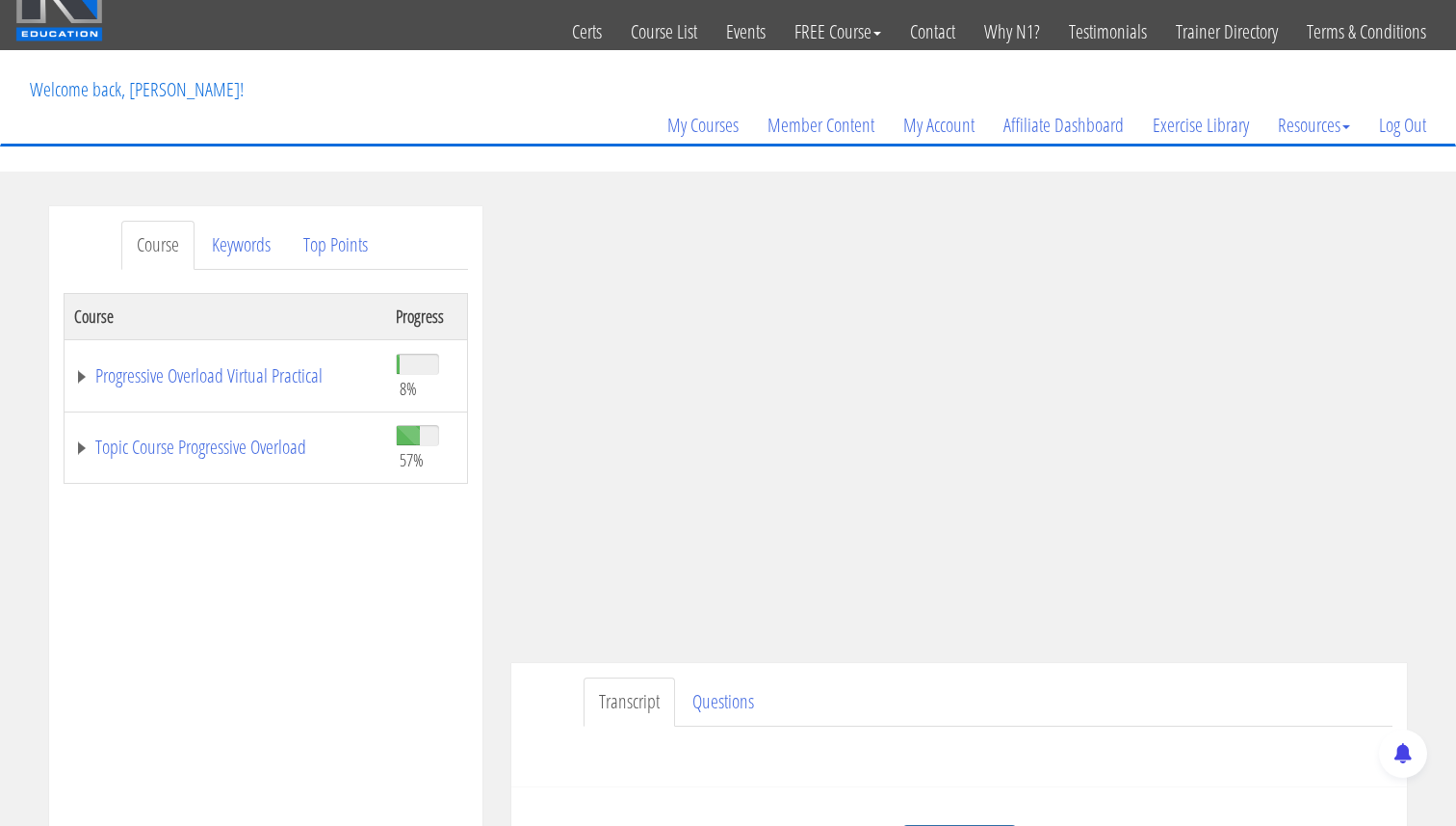
scroll to position [48, 0]
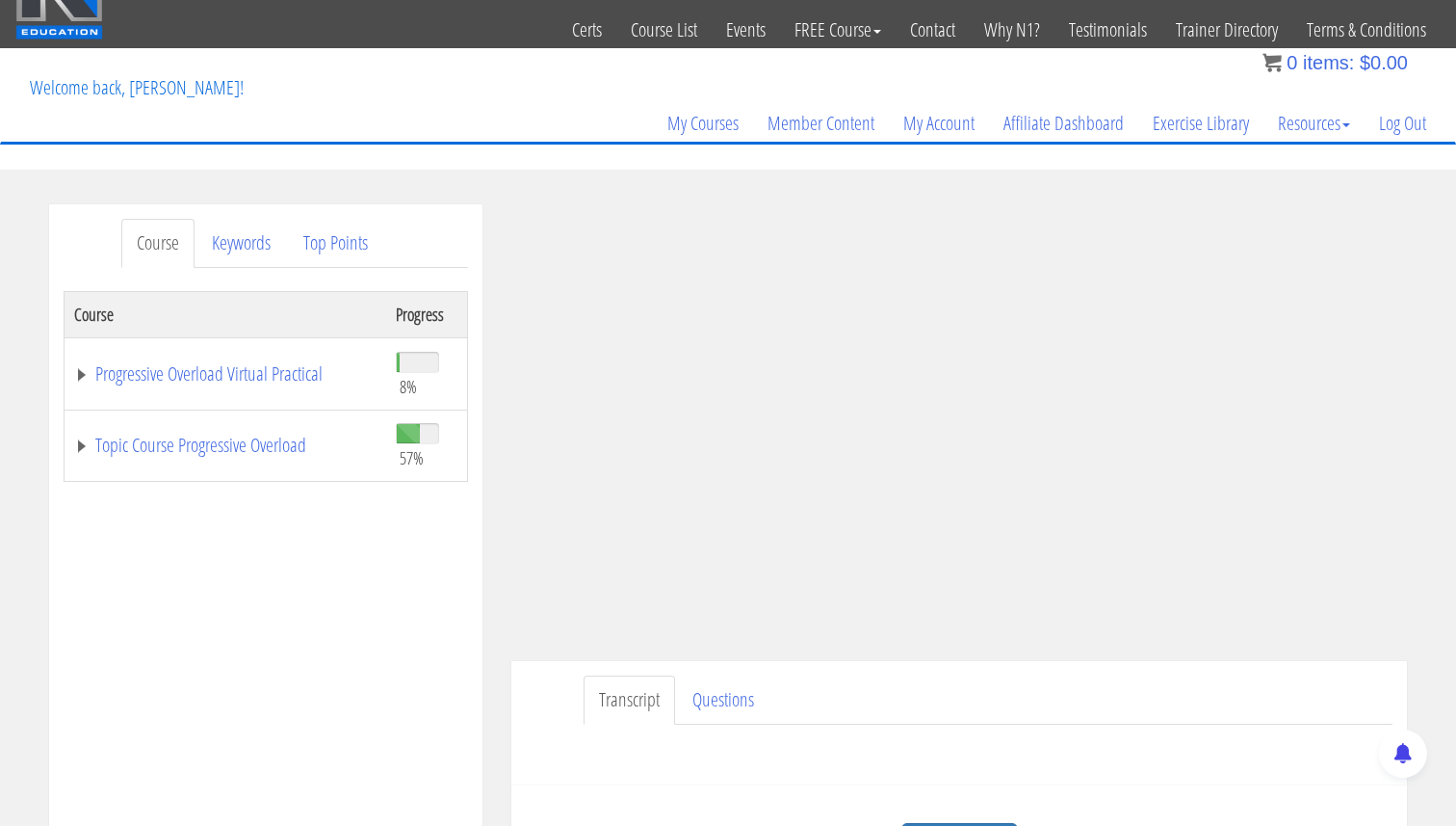
click at [72, 452] on td "Topic Course Progressive Overload" at bounding box center [225, 446] width 321 height 72
click at [74, 443] on link "Topic Course Progressive Overload" at bounding box center [225, 445] width 302 height 20
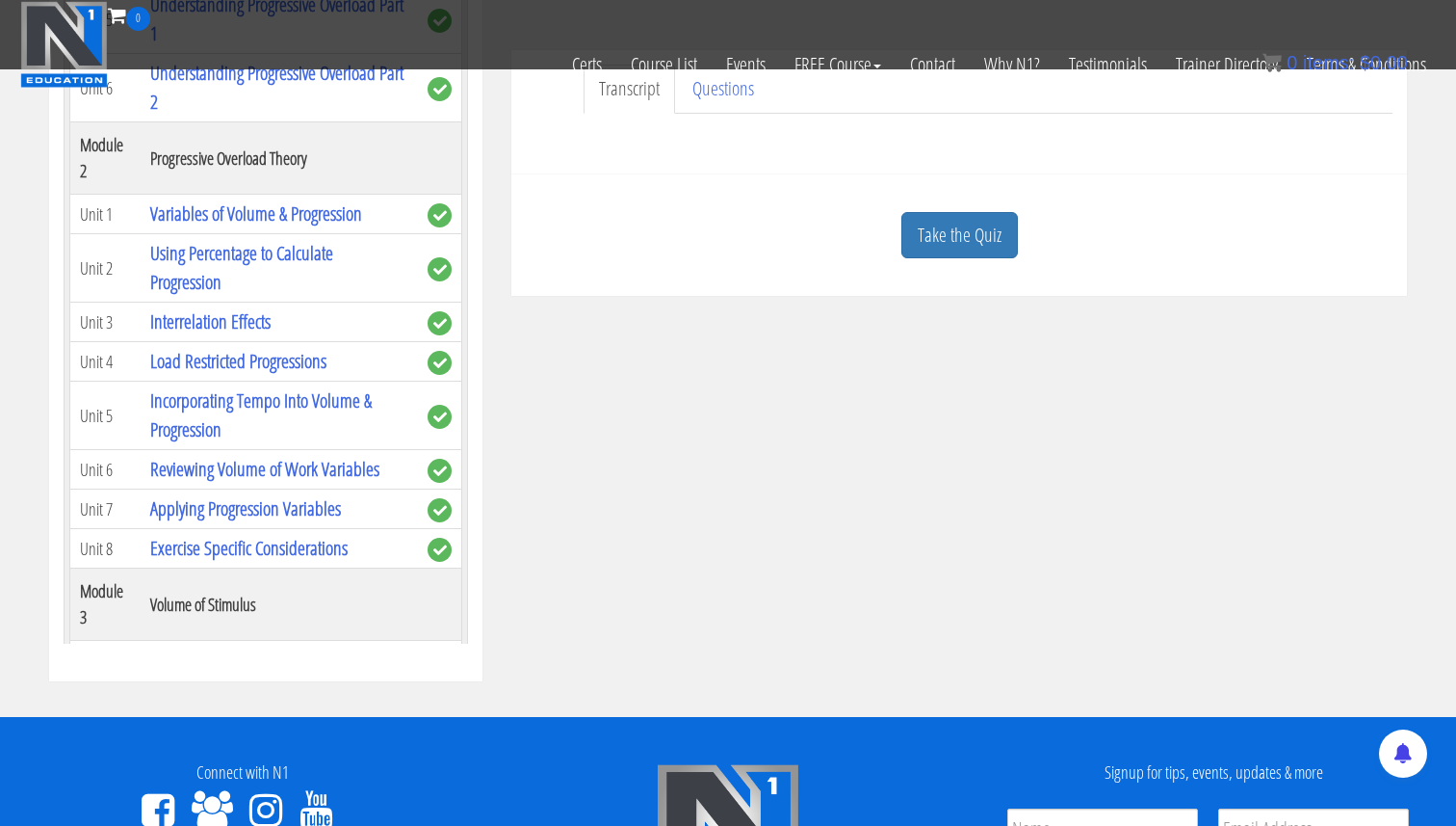
scroll to position [100, 0]
